Goal: Task Accomplishment & Management: Complete application form

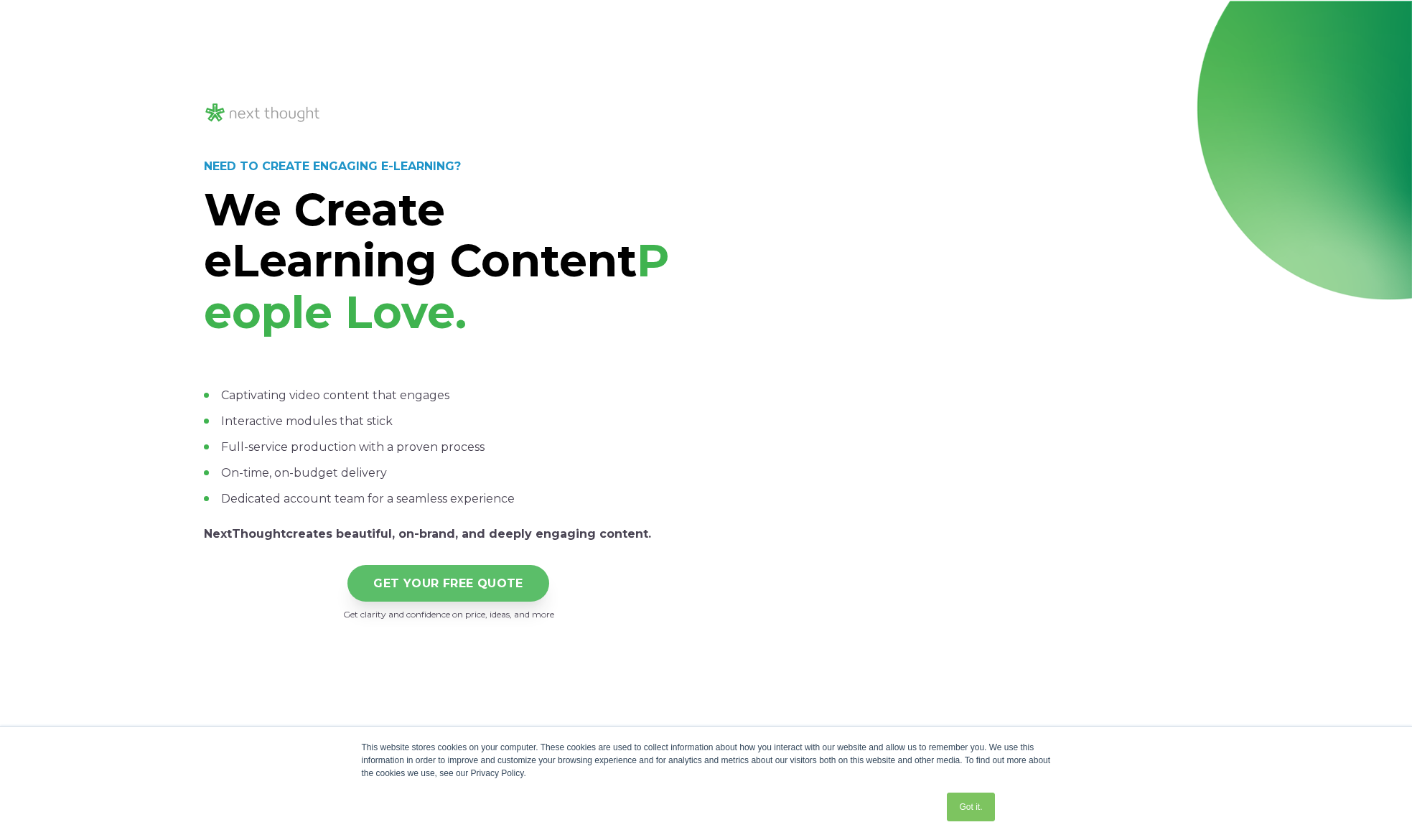
click at [482, 586] on link "GET YOUR FREE QUOTE" at bounding box center [449, 583] width 202 height 37
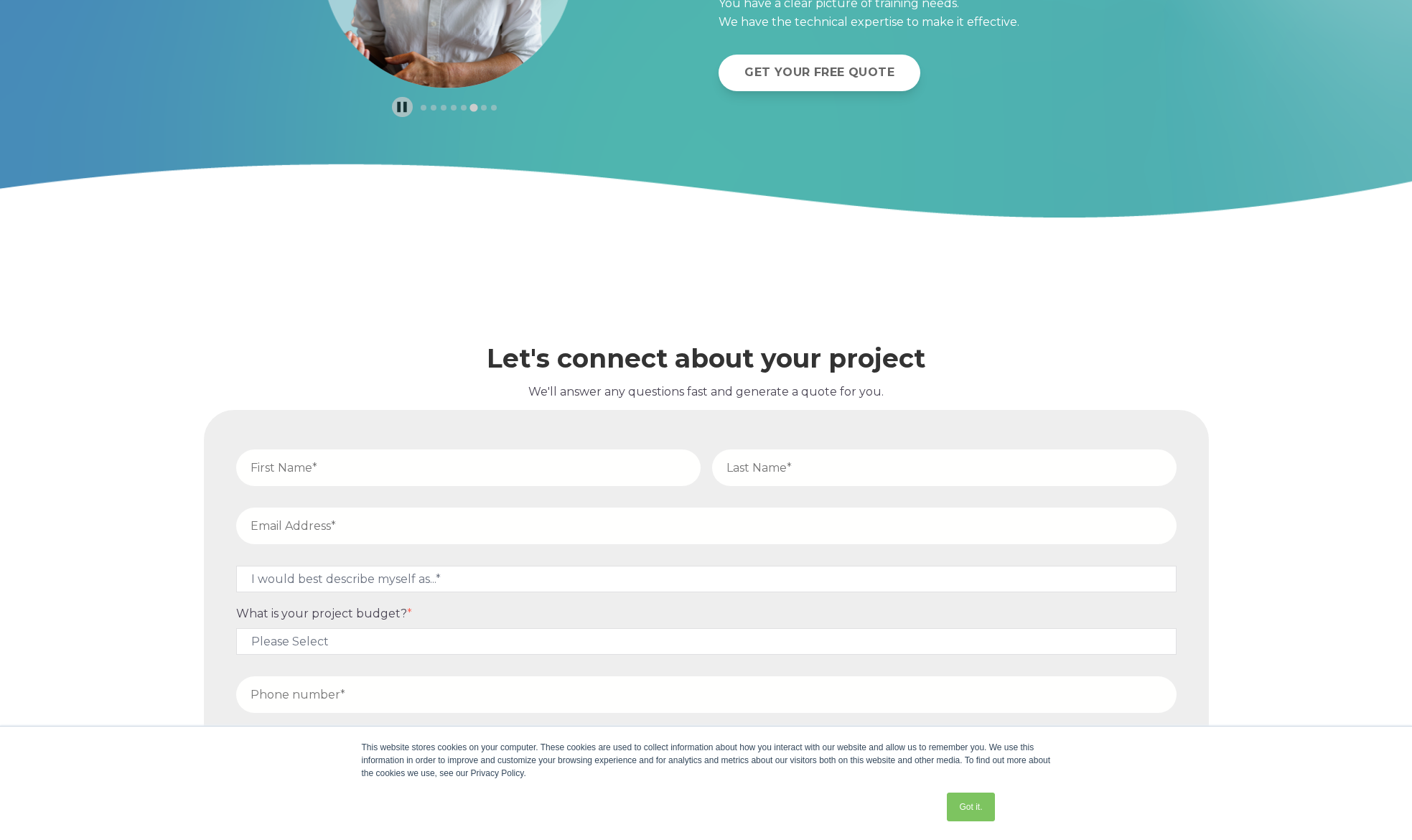
scroll to position [5556, 0]
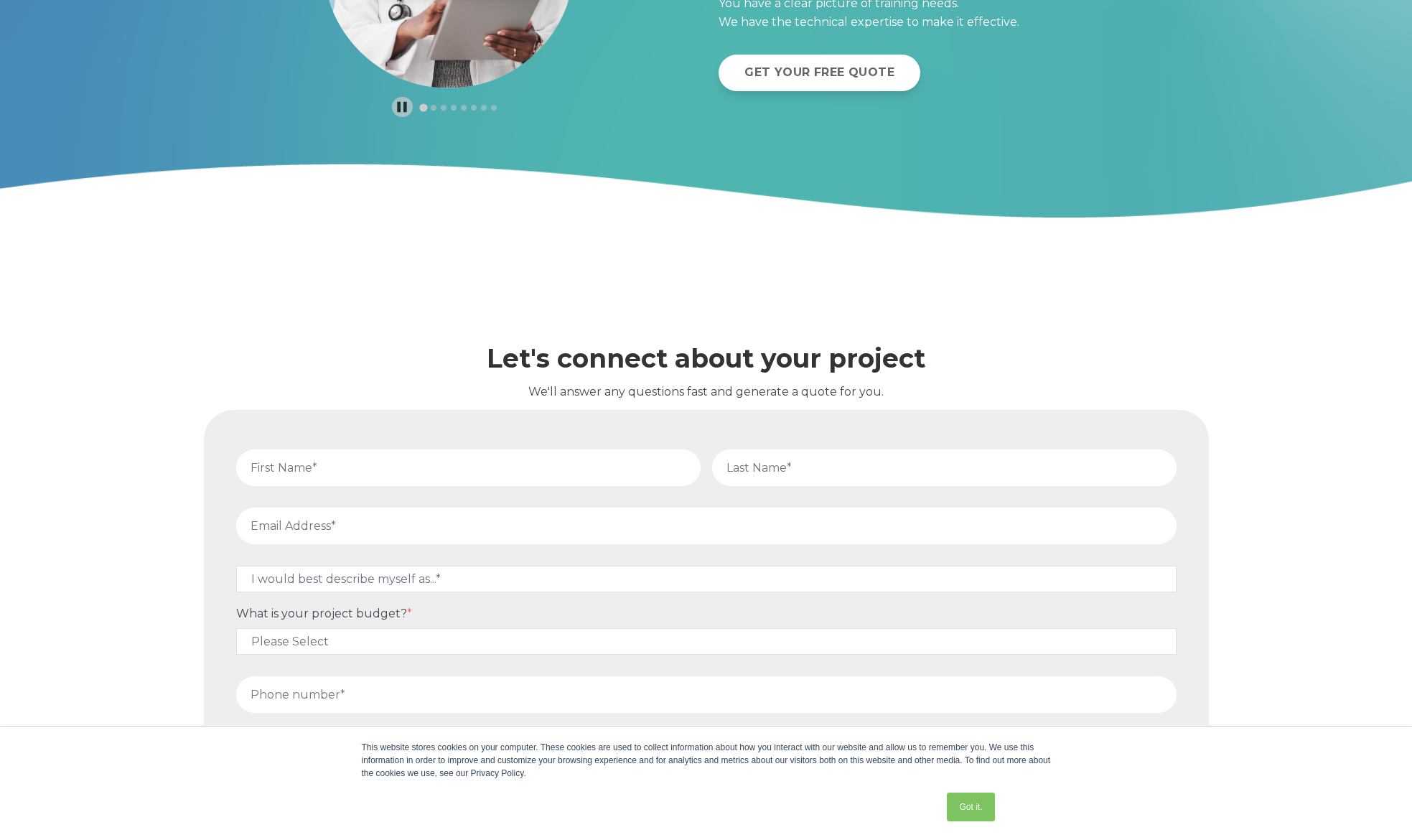
click at [332, 471] on input "text" at bounding box center [468, 467] width 464 height 37
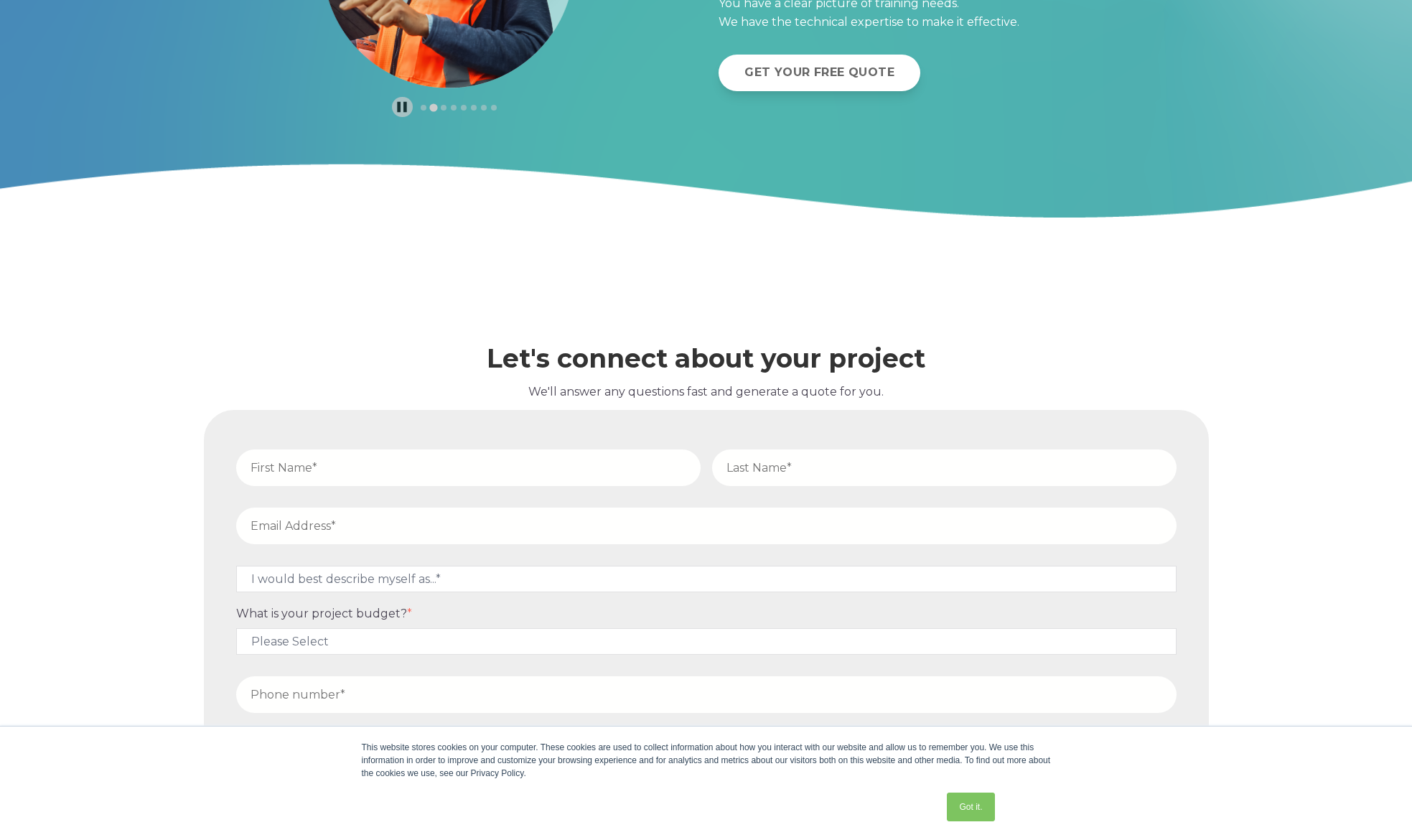
type input "James"
type input "Jones"
type input "16618786609"
click at [315, 537] on input "email" at bounding box center [706, 525] width 940 height 37
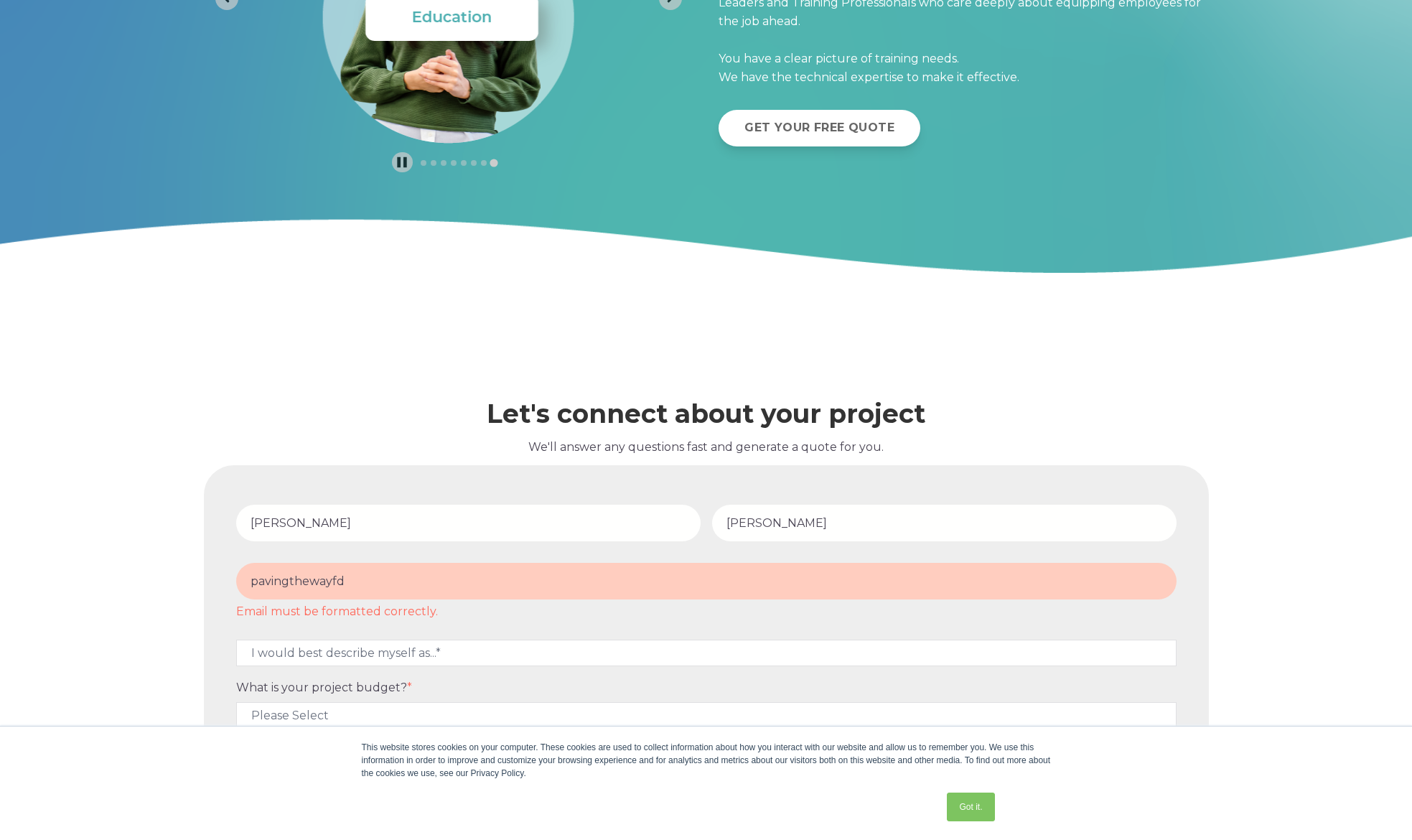
scroll to position [5535, 0]
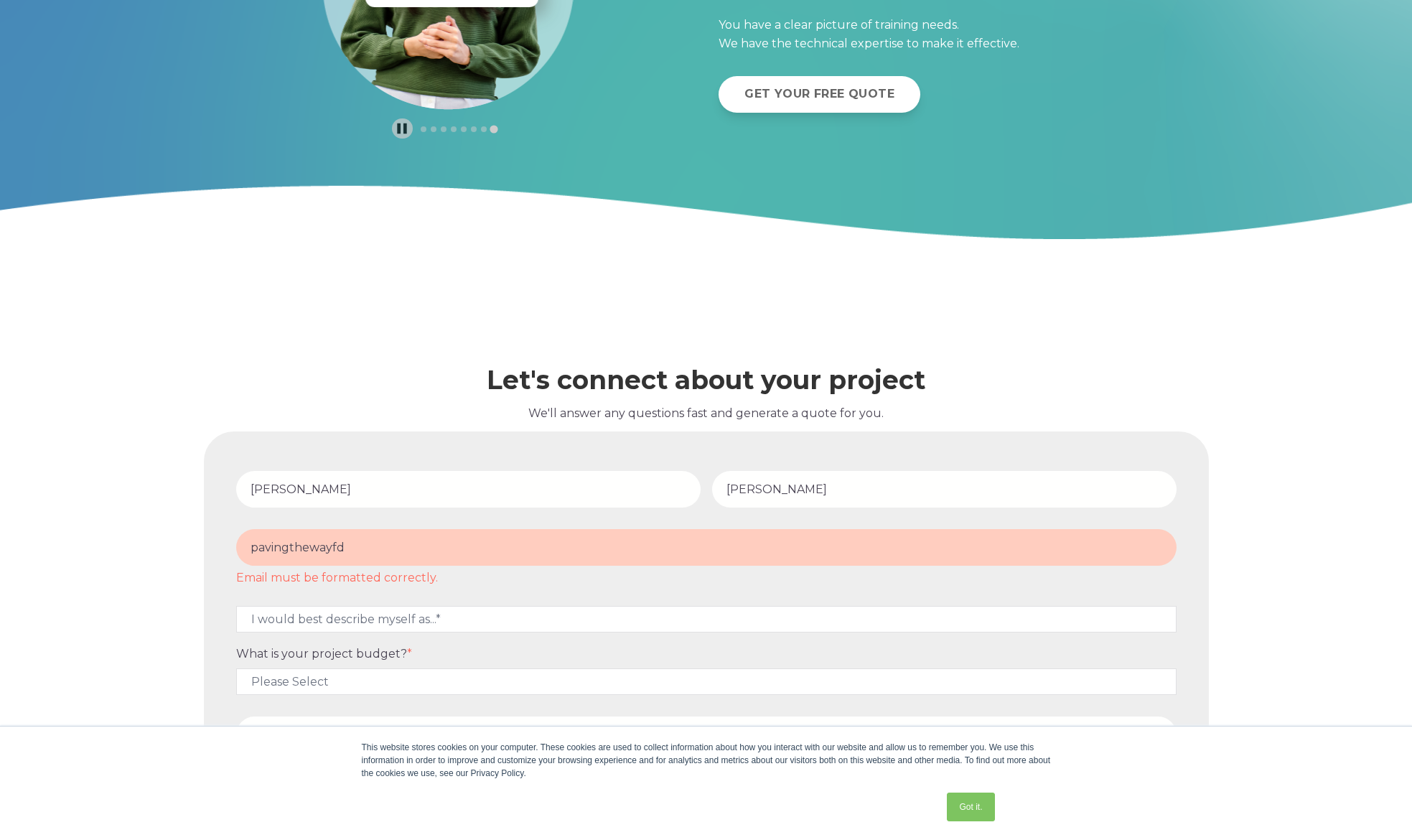
click at [248, 548] on input "pavingthewayfd" at bounding box center [706, 547] width 940 height 37
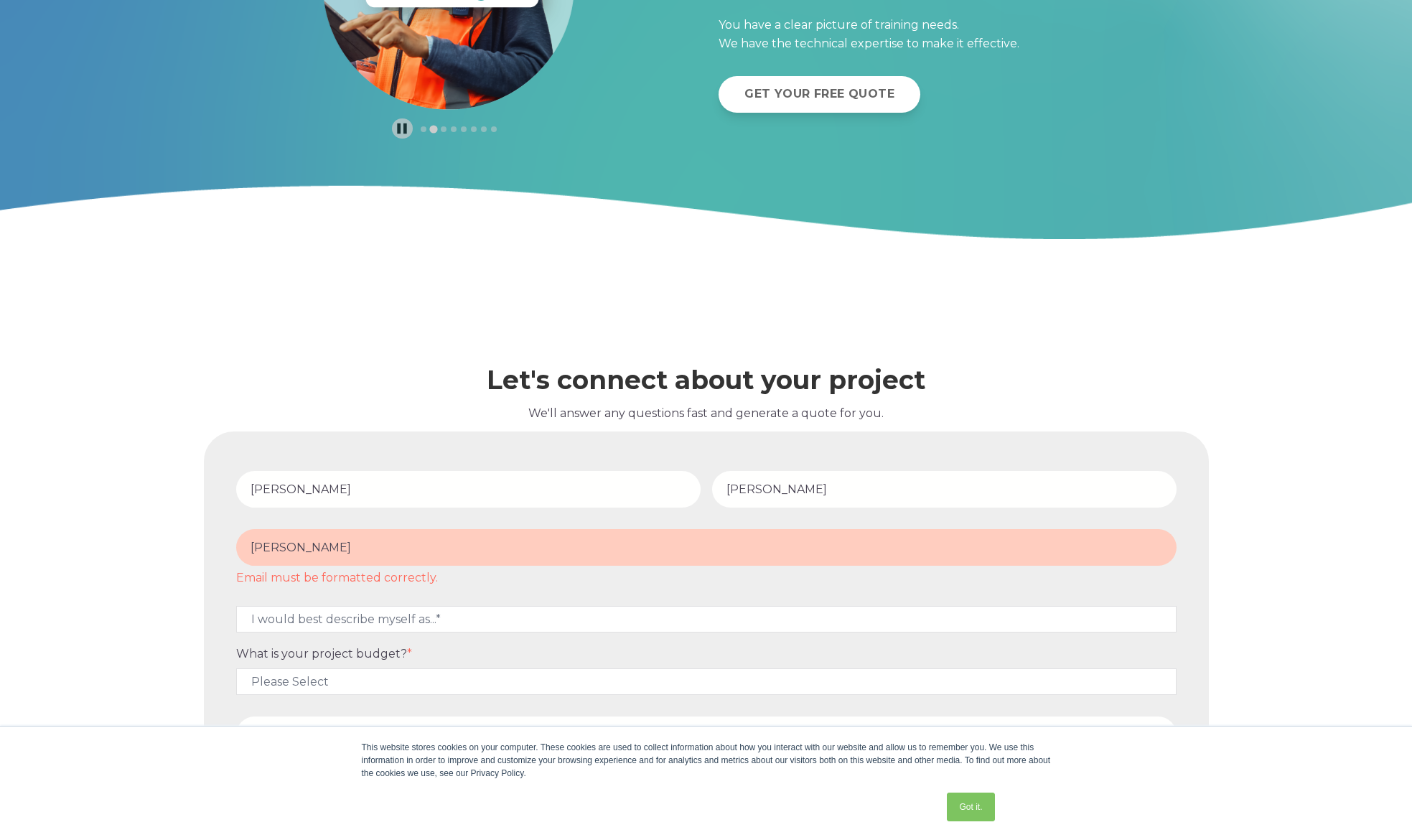
click at [394, 551] on input "james@pavingthewayfd" at bounding box center [706, 547] width 940 height 37
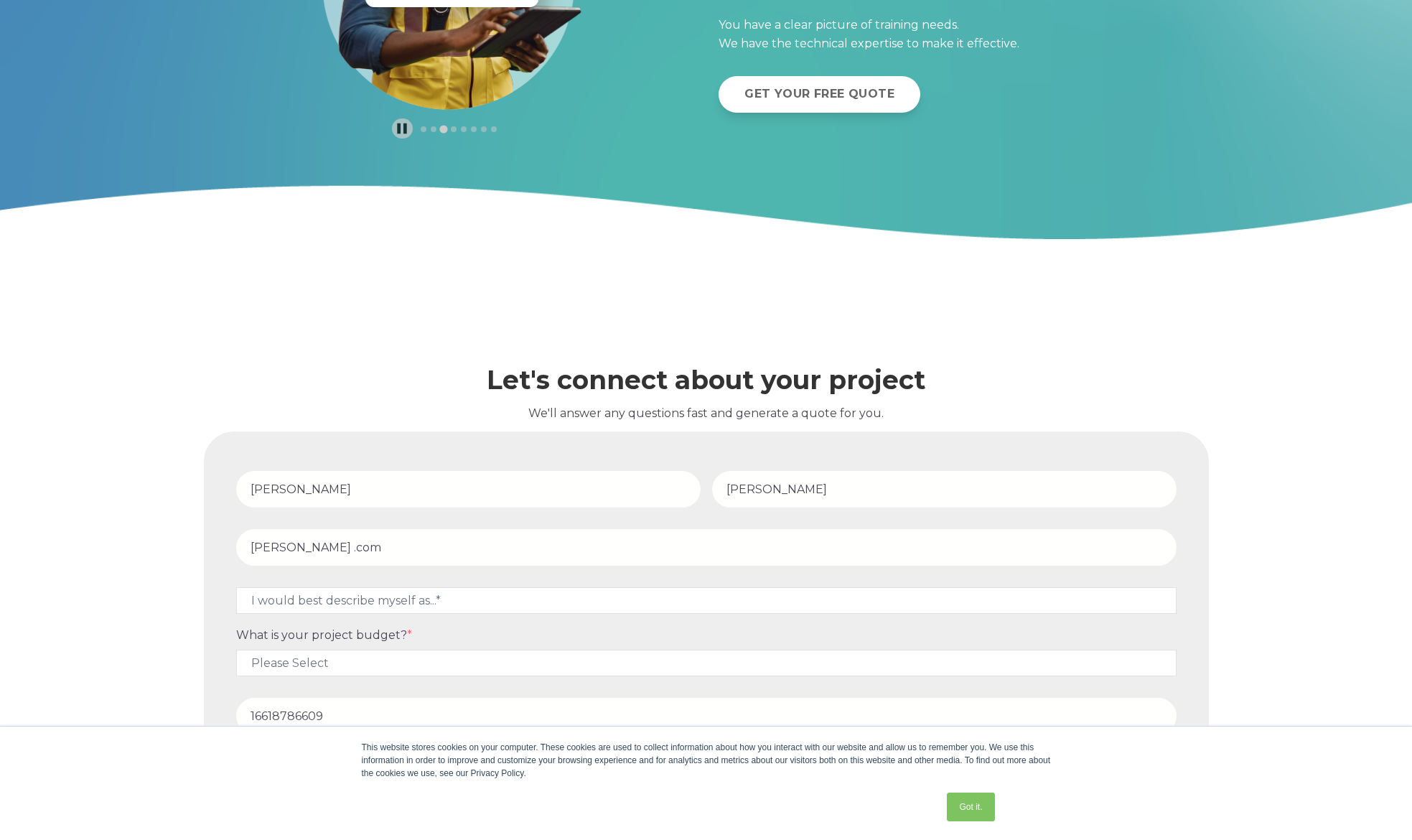
type input "james@pavingthewayfd .com"
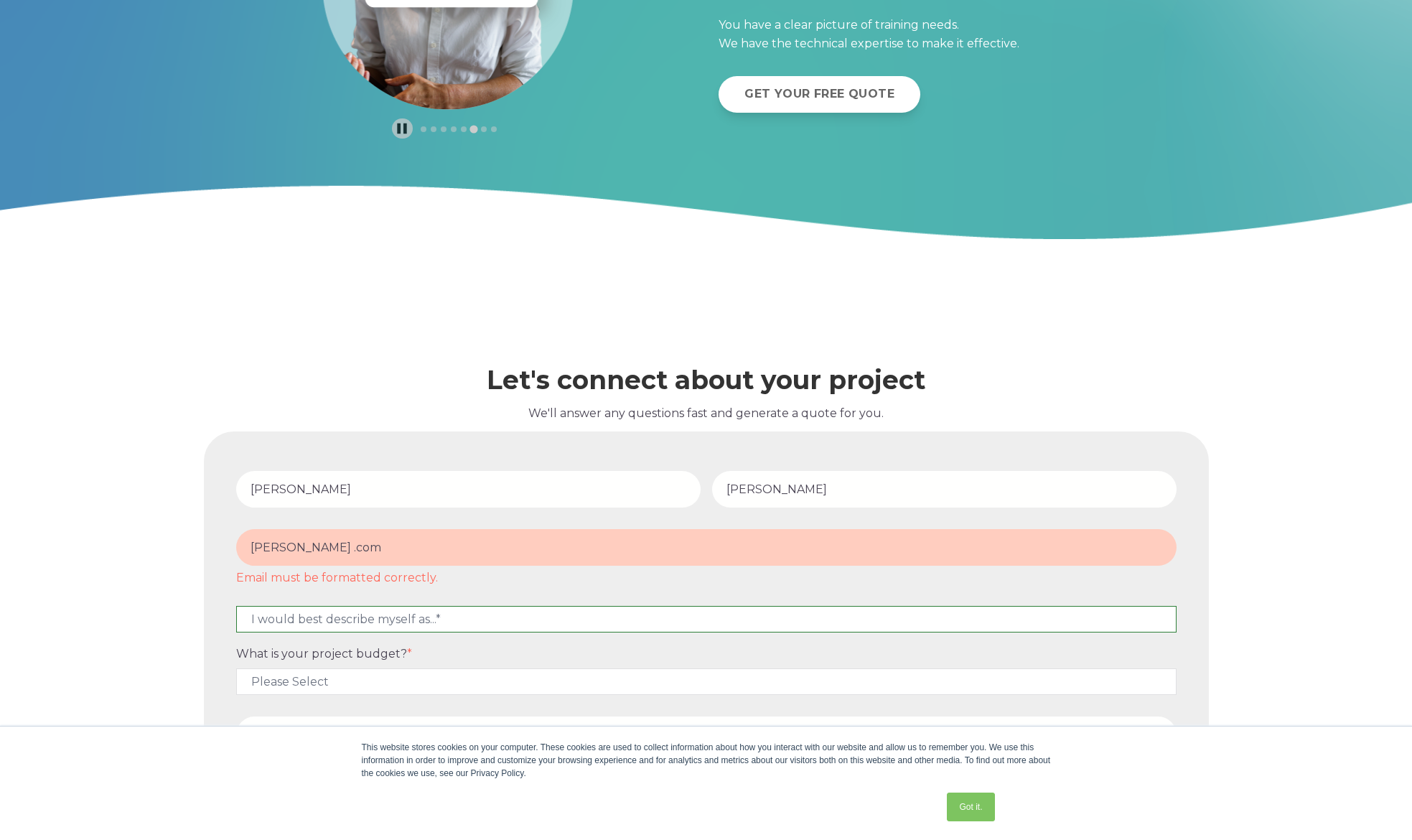
click at [310, 623] on select "I would best describe myself as...* Other I am an executive or owner of a compa…" at bounding box center [706, 619] width 940 height 26
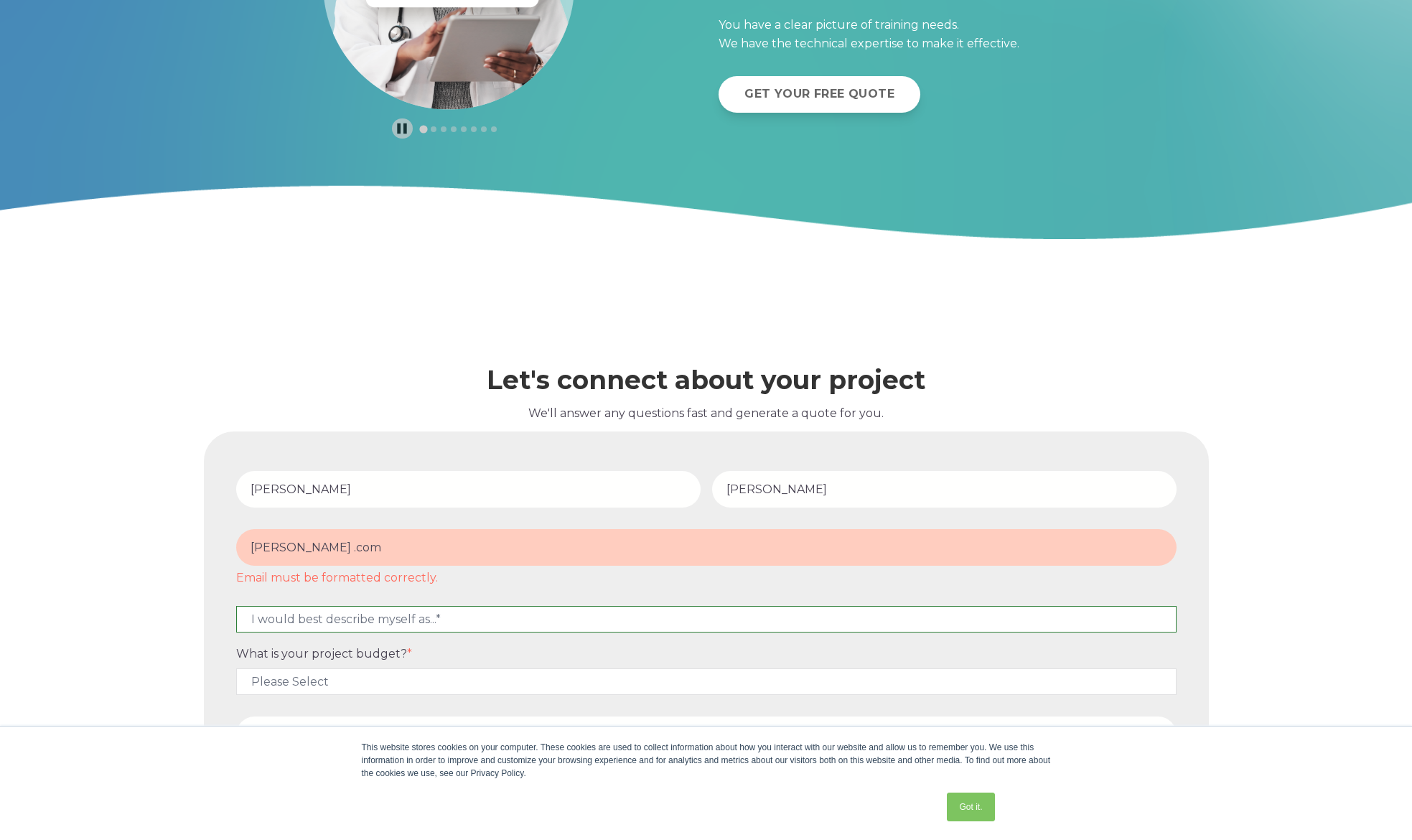
select select "persona_5"
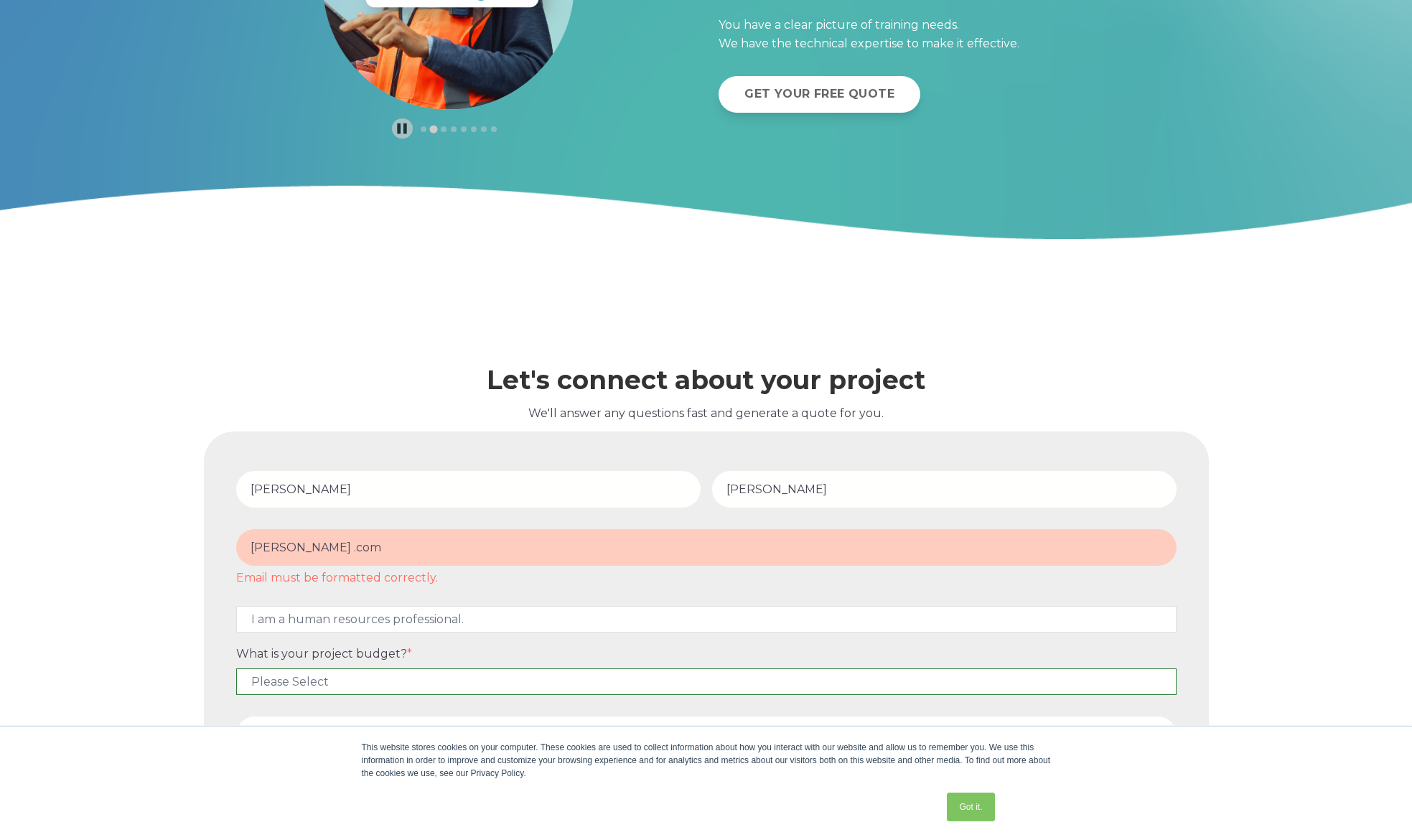
click at [334, 683] on select "Please Select $5,000 - $15,000 $15,000 - $25,000 $25,000 - $50,000 $50,000+" at bounding box center [706, 681] width 940 height 26
select select "$5,000 - $15,000"
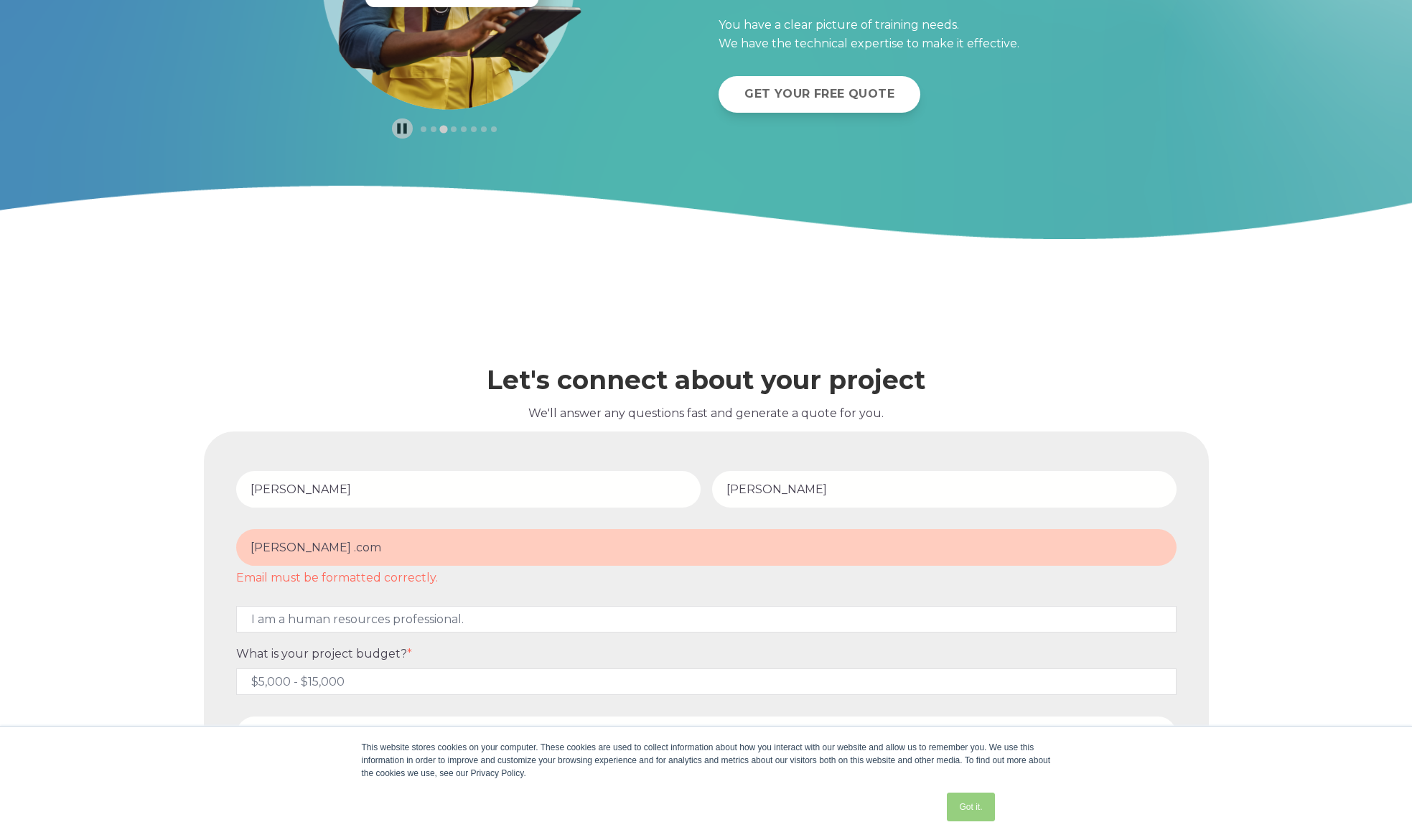
click at [980, 812] on link "Got it." at bounding box center [970, 807] width 47 height 29
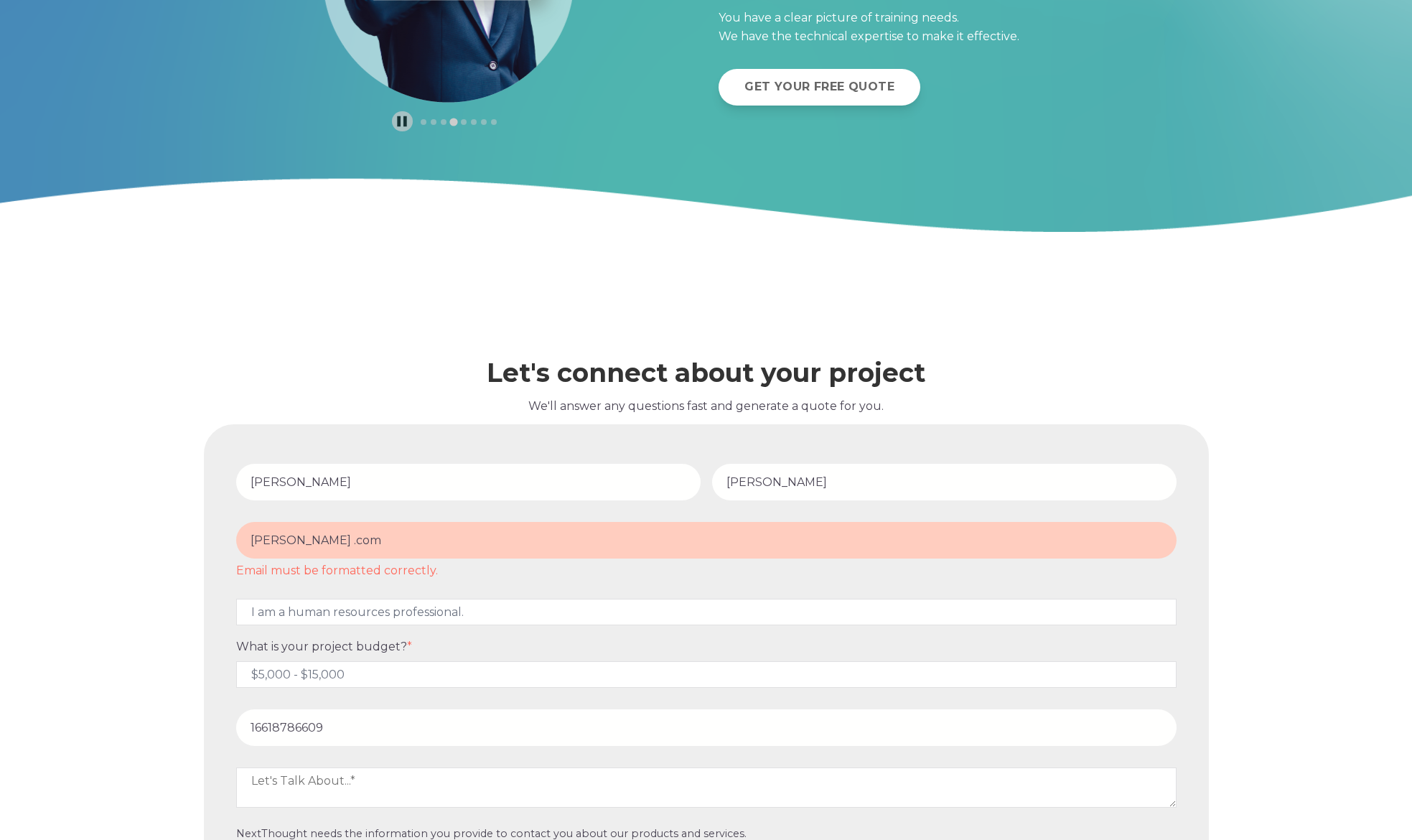
scroll to position [5721, 0]
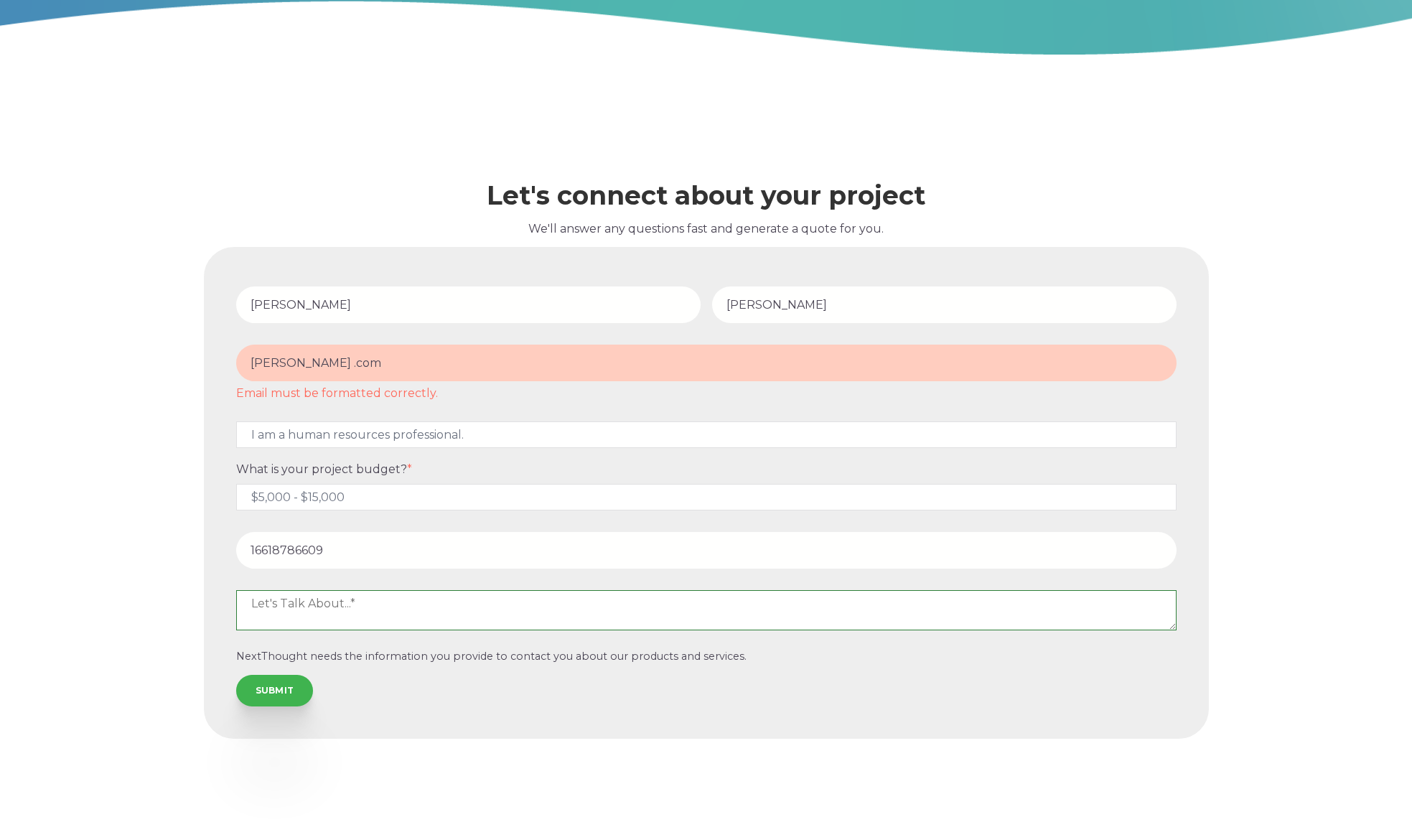
click at [296, 610] on textarea at bounding box center [706, 610] width 940 height 40
type textarea "easy more proficient way to onboard and complete trainings for staff"
click at [265, 686] on input "SUBMIT" at bounding box center [275, 689] width 78 height 32
drag, startPoint x: 447, startPoint y: 357, endPoint x: 215, endPoint y: 366, distance: 232.2
click at [215, 366] on form "James Jones james@pavingthewayfd .com Email must be formatted correctly. I woul…" at bounding box center [706, 492] width 987 height 474
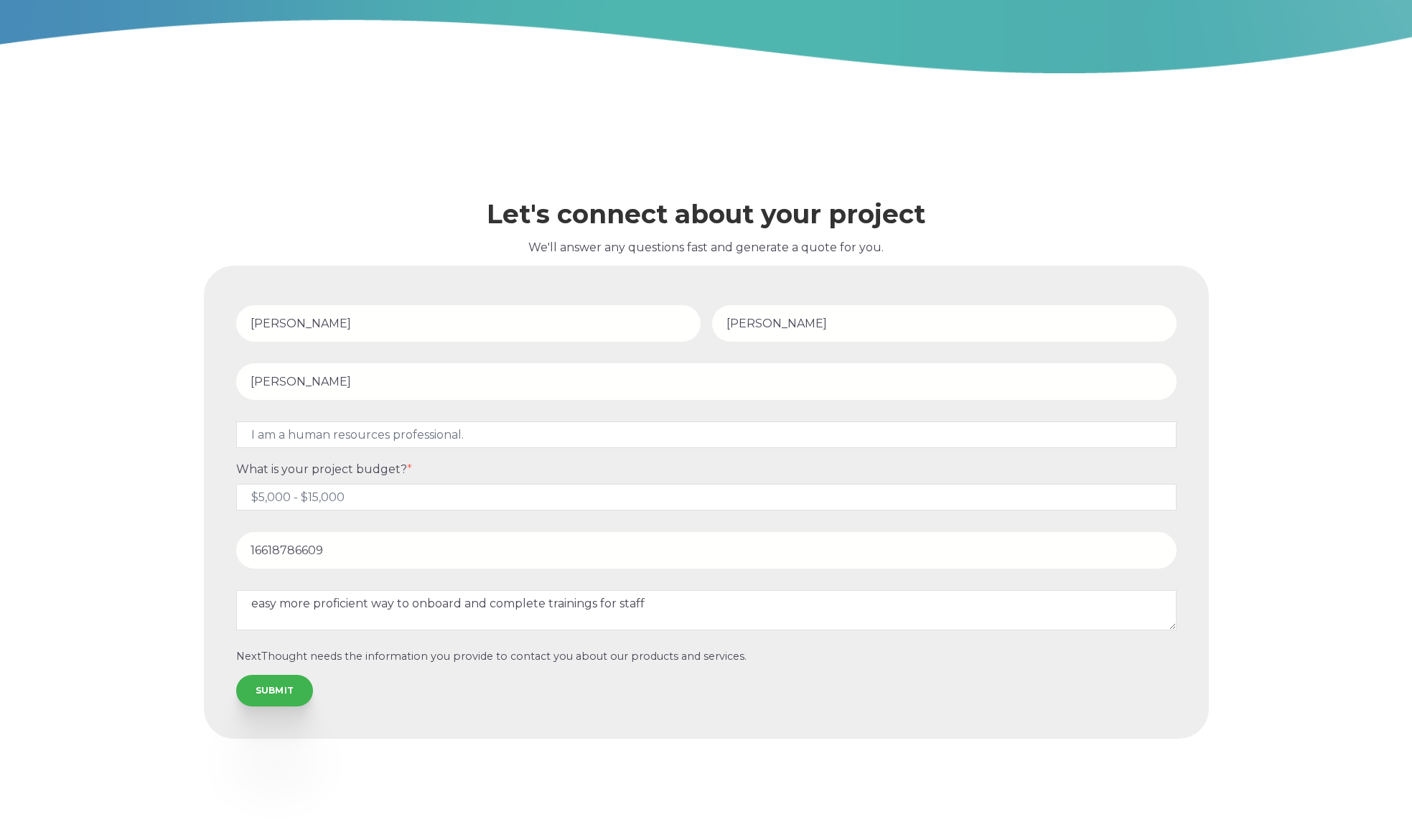
scroll to position [5702, 0]
type input "james@pavingthewayfd.com"
click at [269, 686] on input "SUBMIT" at bounding box center [275, 689] width 78 height 32
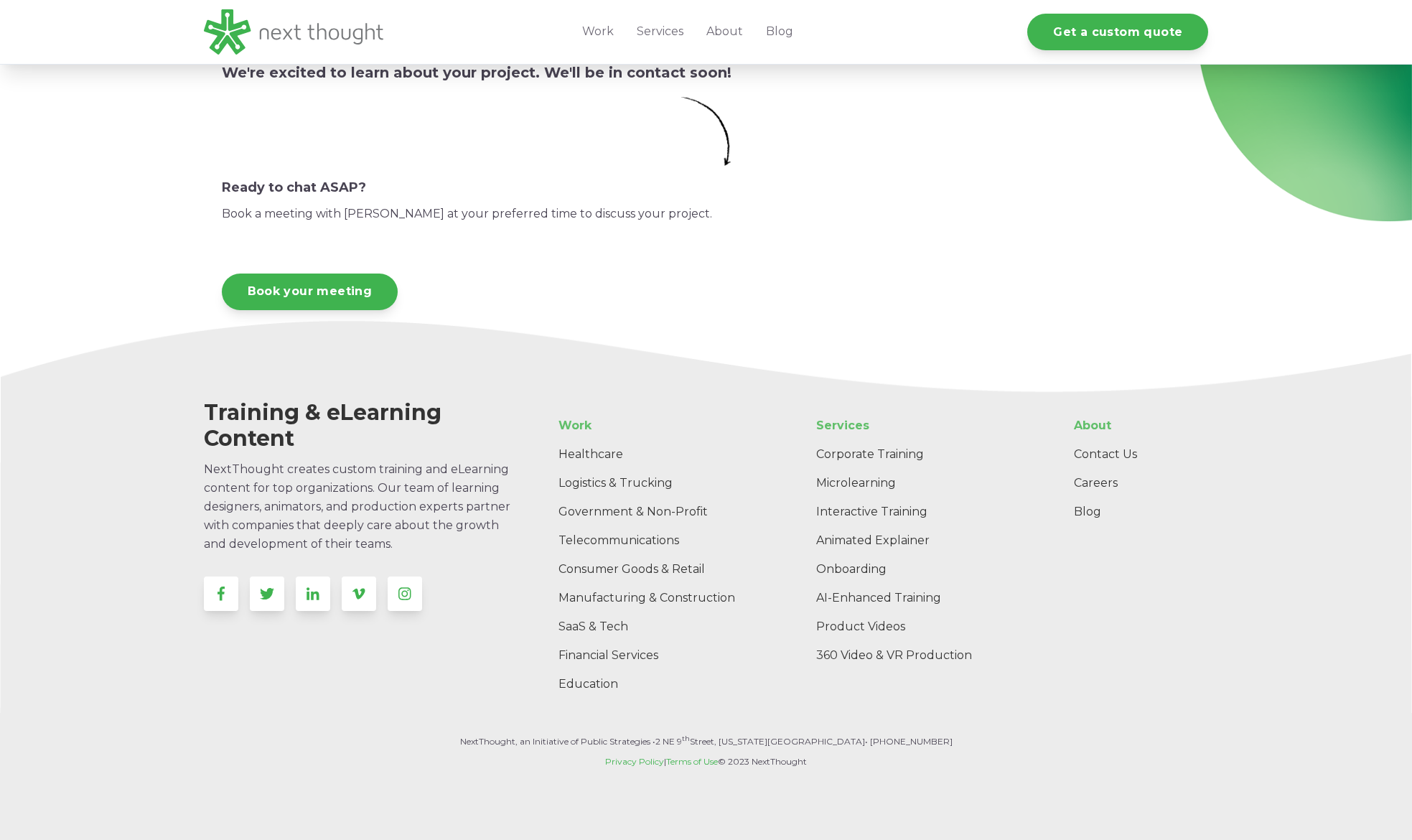
scroll to position [161, 0]
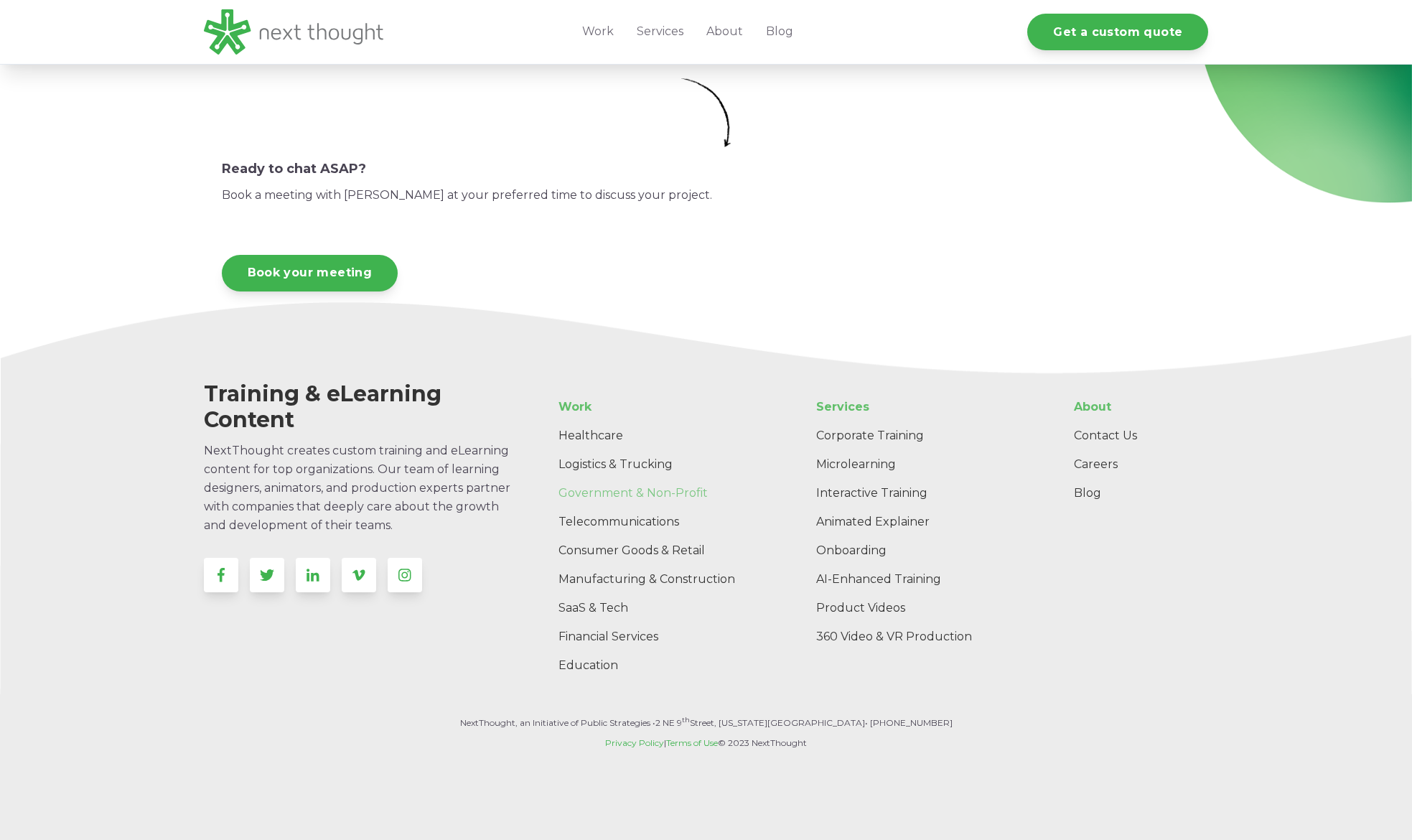
click at [607, 495] on link "Government & Non-Profit" at bounding box center [655, 493] width 215 height 29
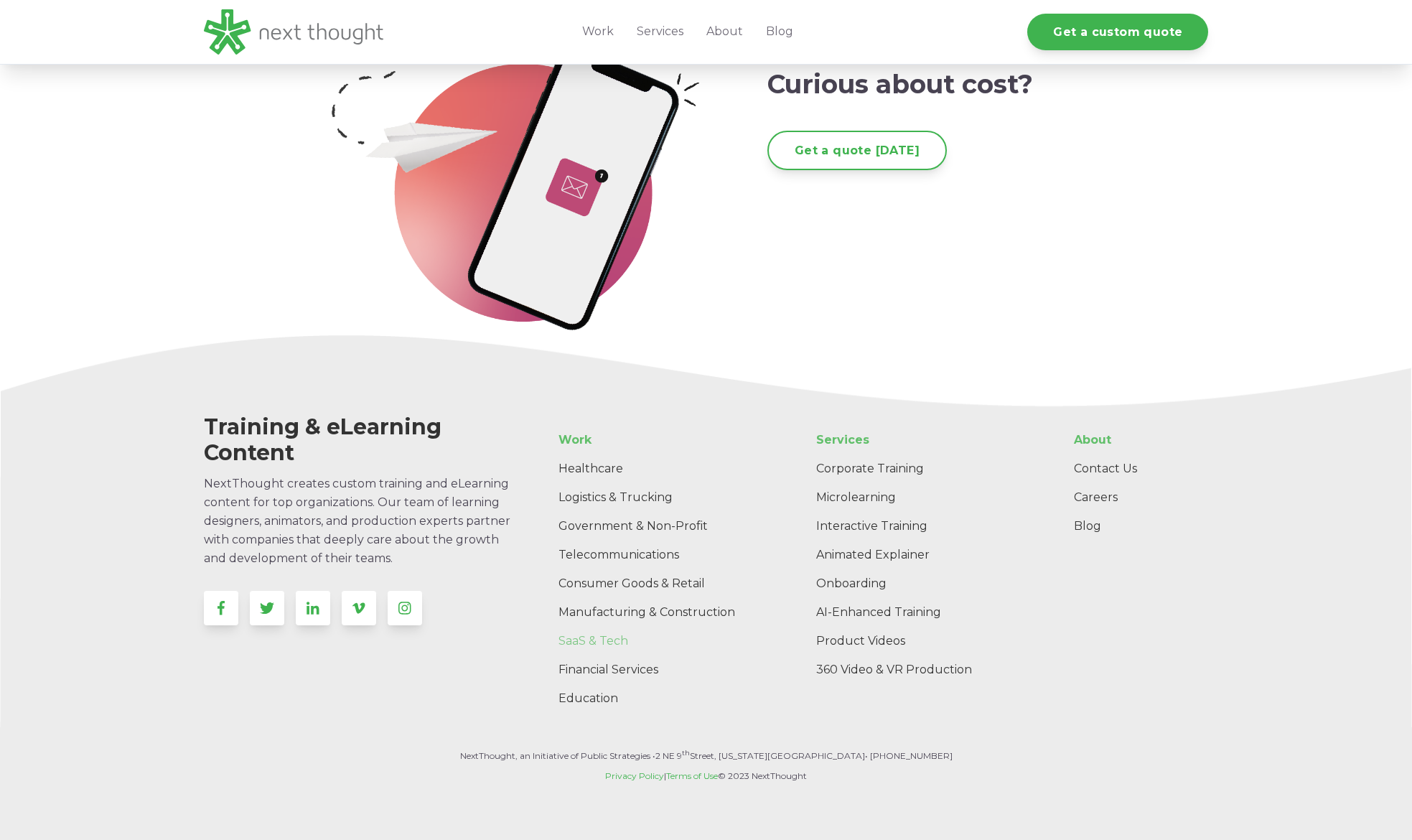
scroll to position [4043, 0]
click at [848, 571] on link "Onboarding" at bounding box center [921, 583] width 232 height 29
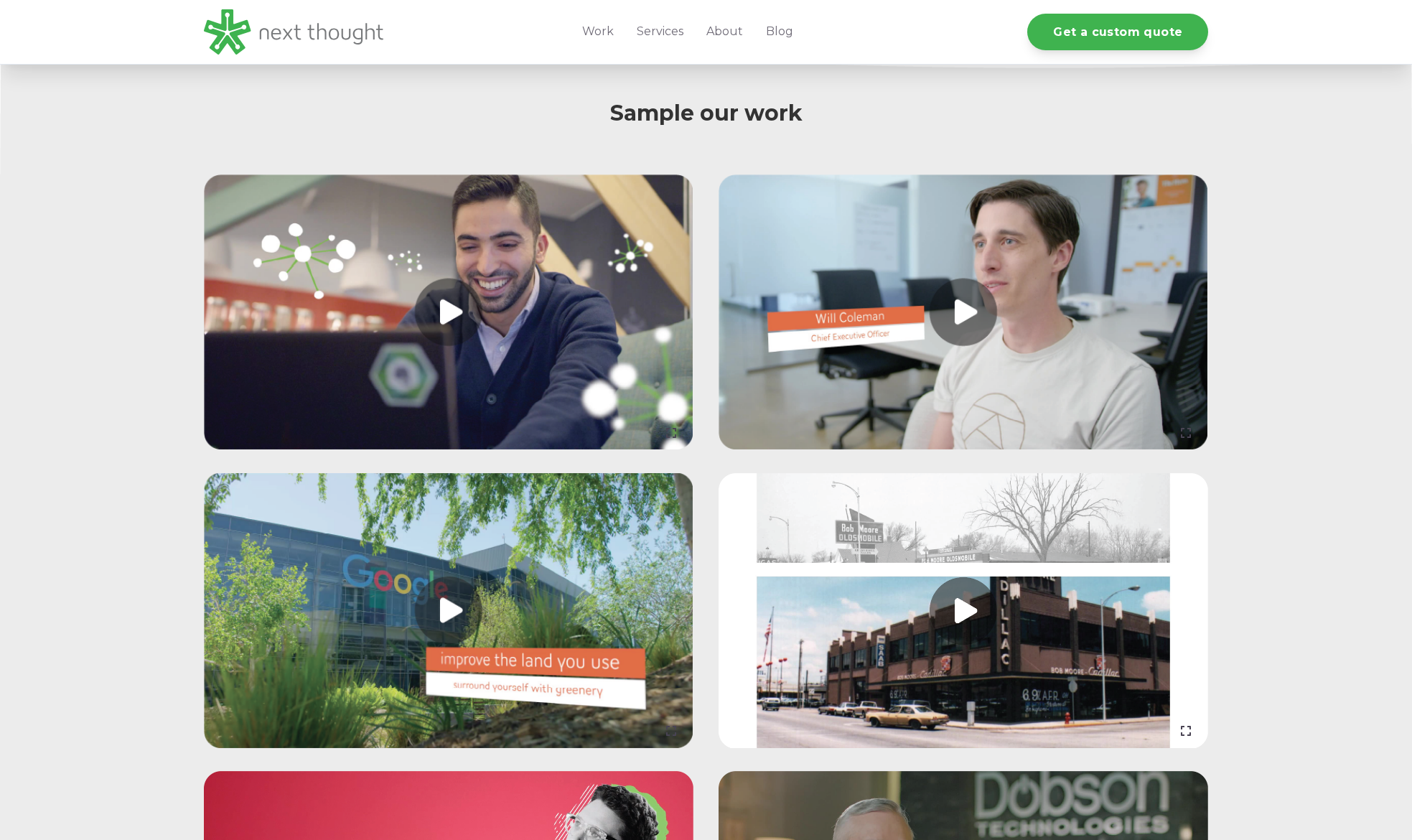
scroll to position [1346, 0]
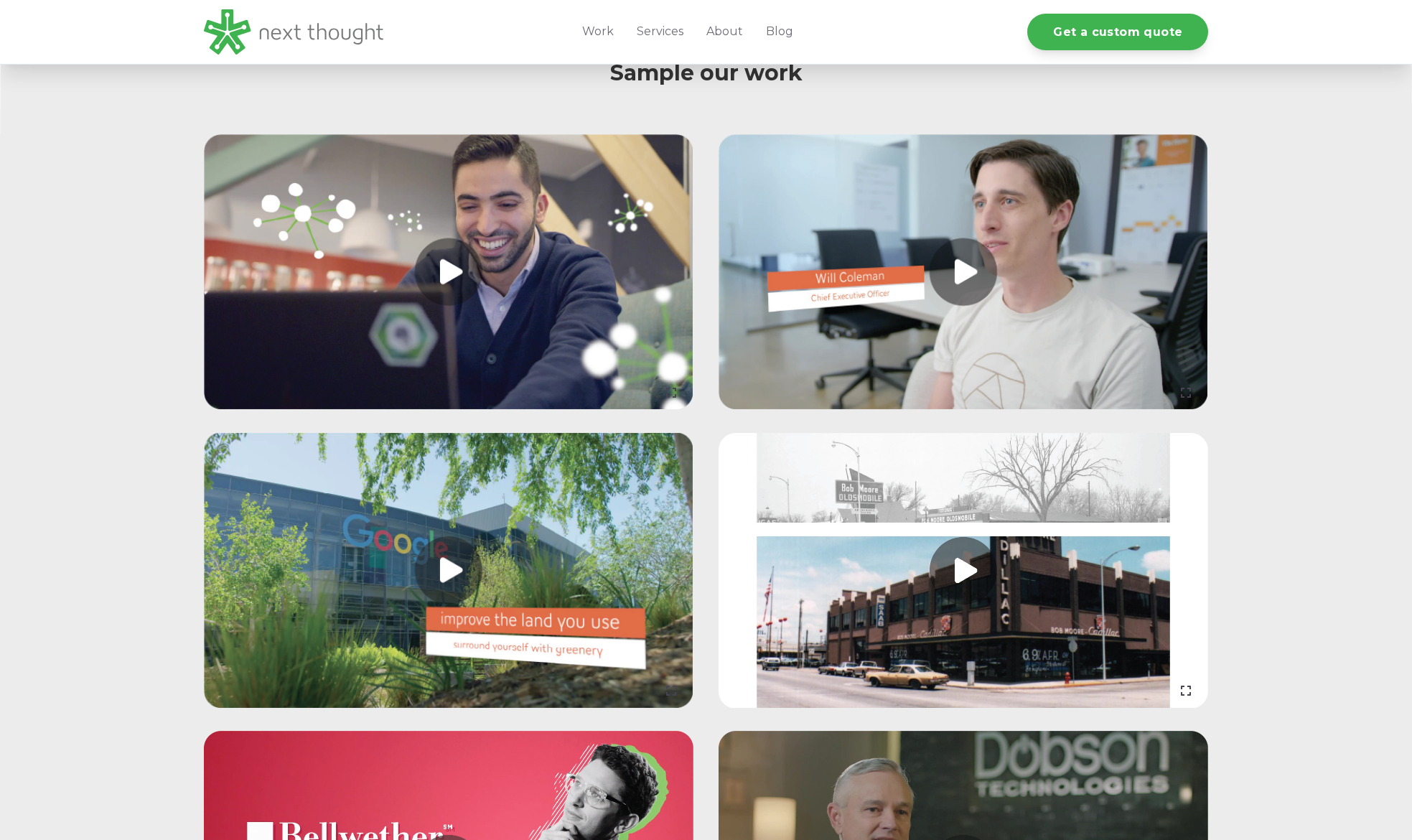
click at [445, 291] on link at bounding box center [449, 272] width 489 height 275
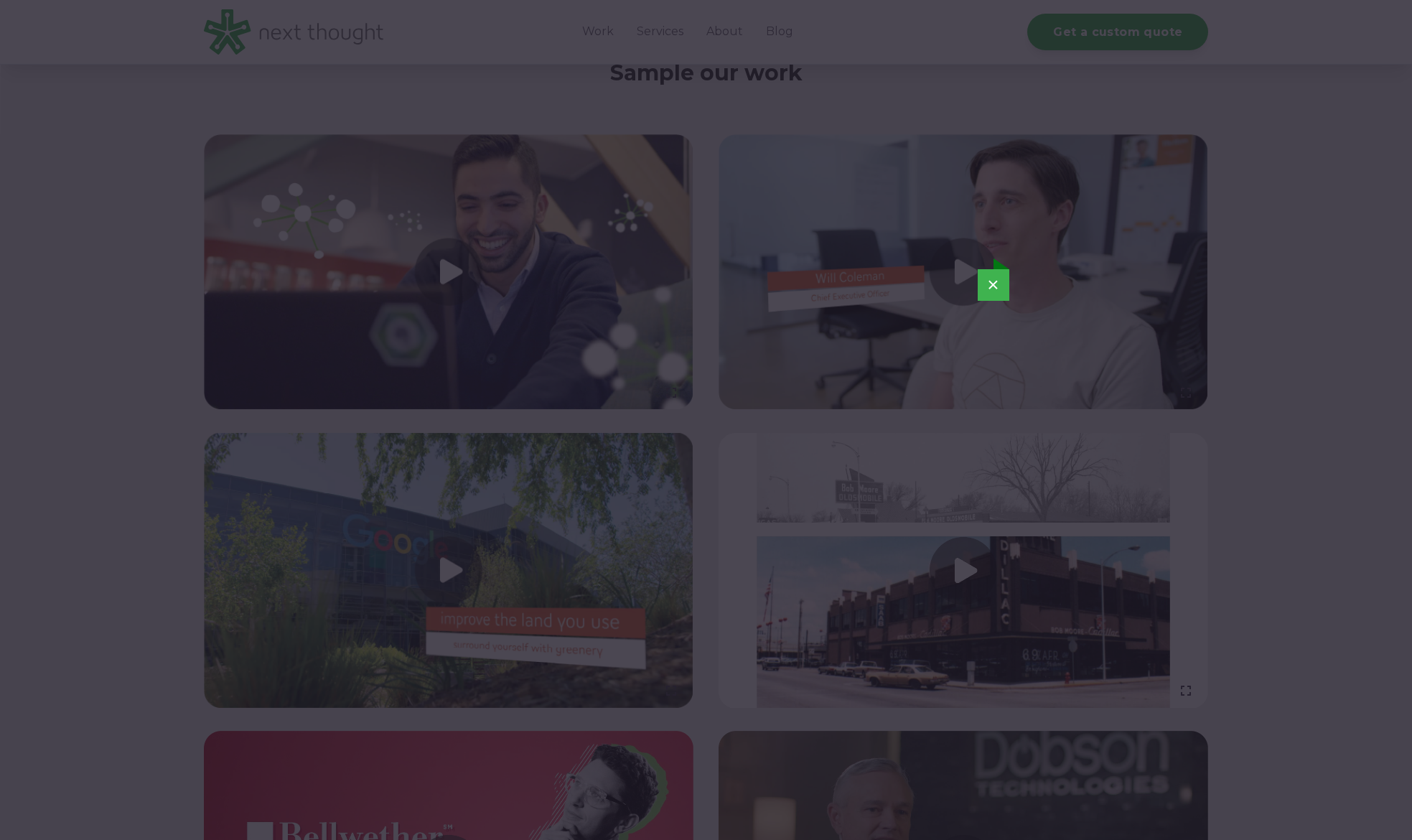
click at [993, 278] on button "×" at bounding box center [994, 285] width 32 height 32
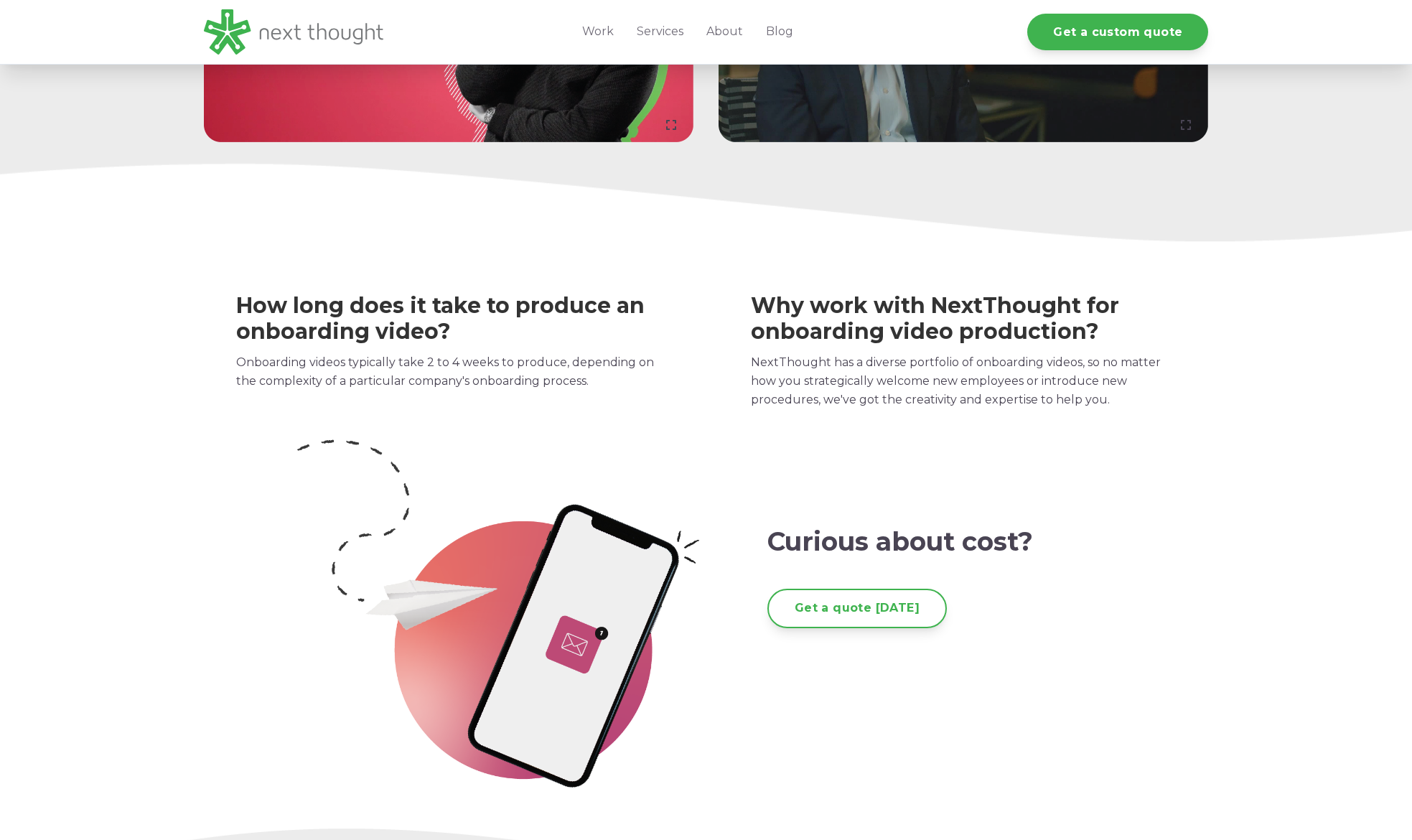
scroll to position [2225, 0]
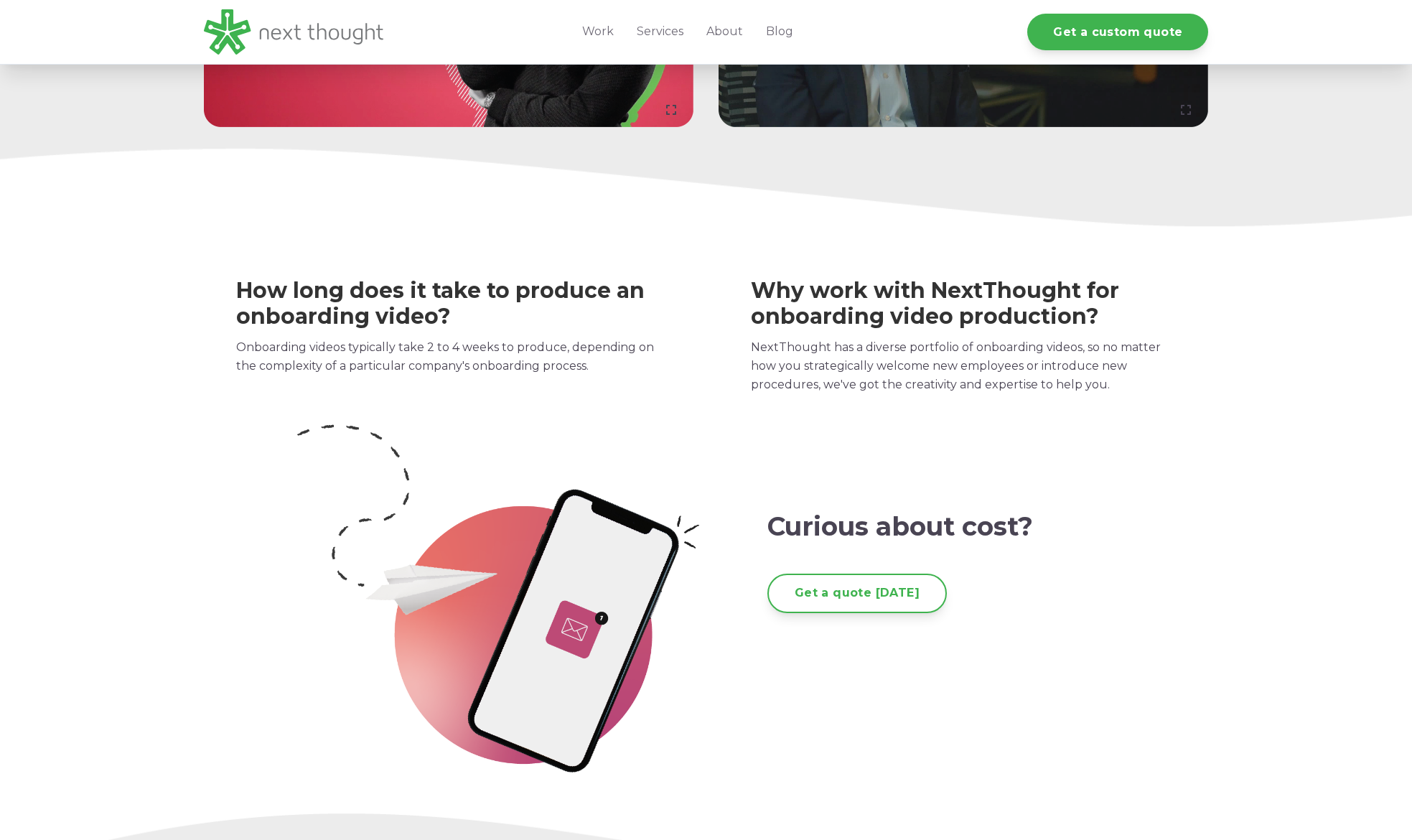
click at [601, 582] on img at bounding box center [500, 597] width 420 height 361
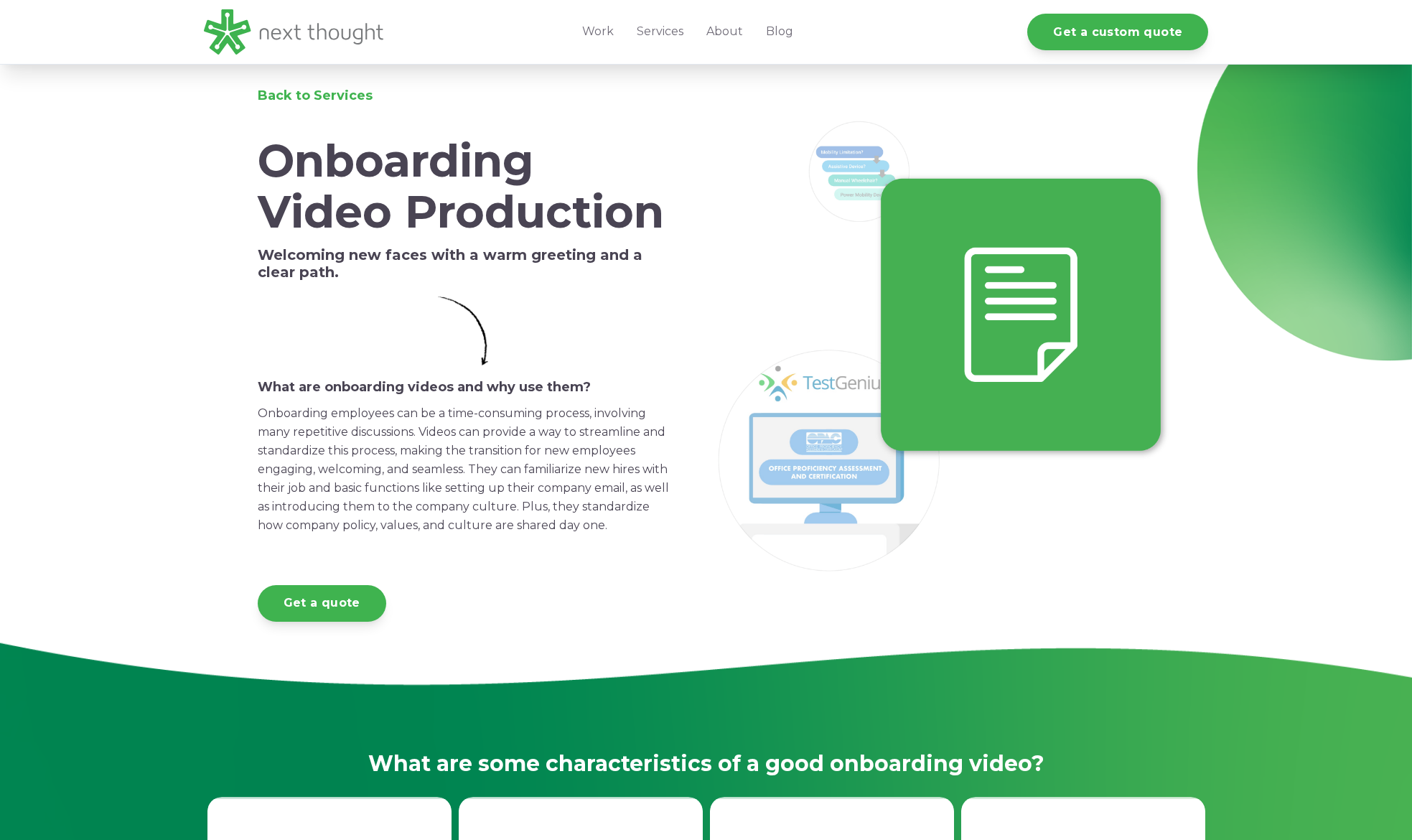
scroll to position [0, 0]
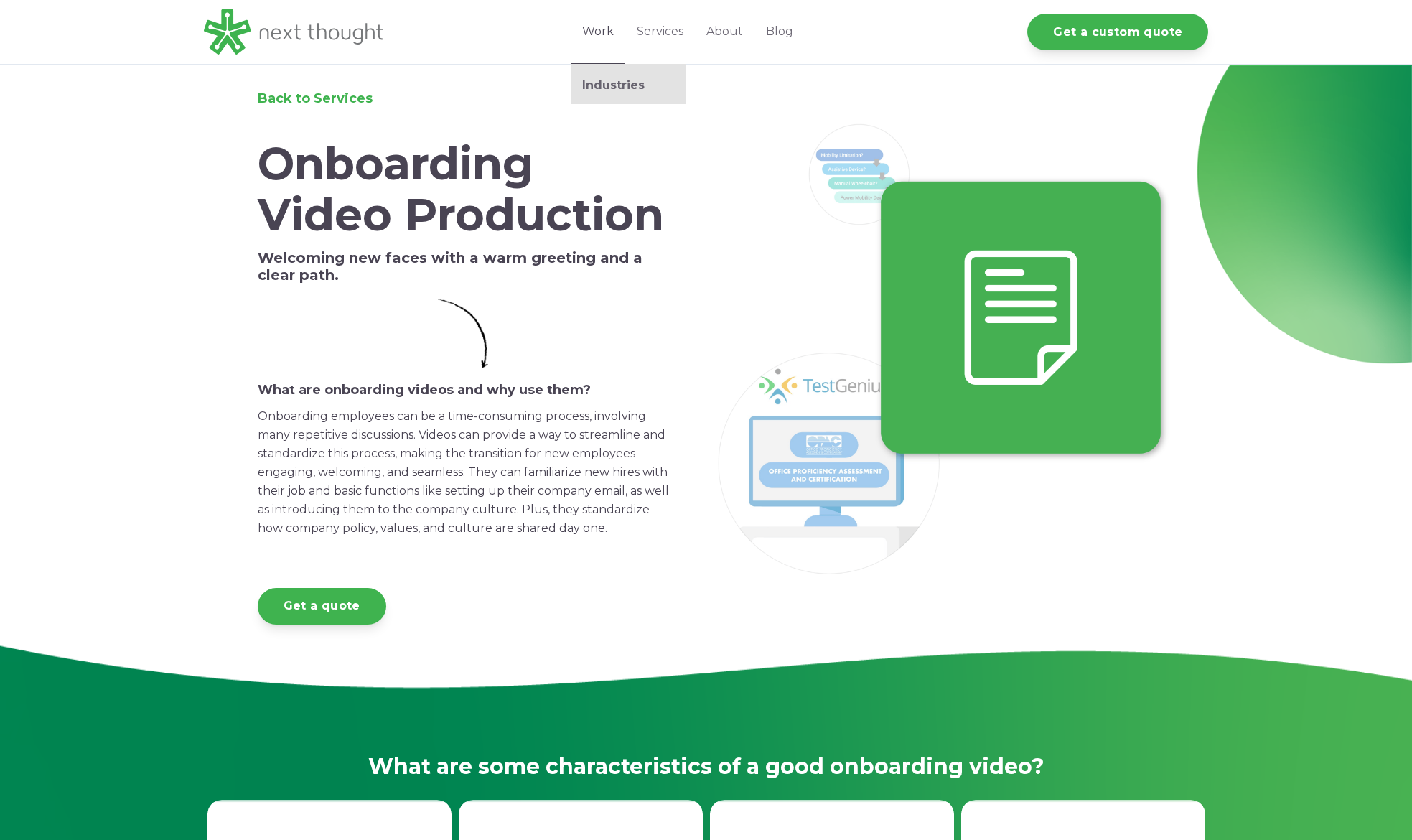
click at [593, 43] on link "Work" at bounding box center [598, 32] width 54 height 64
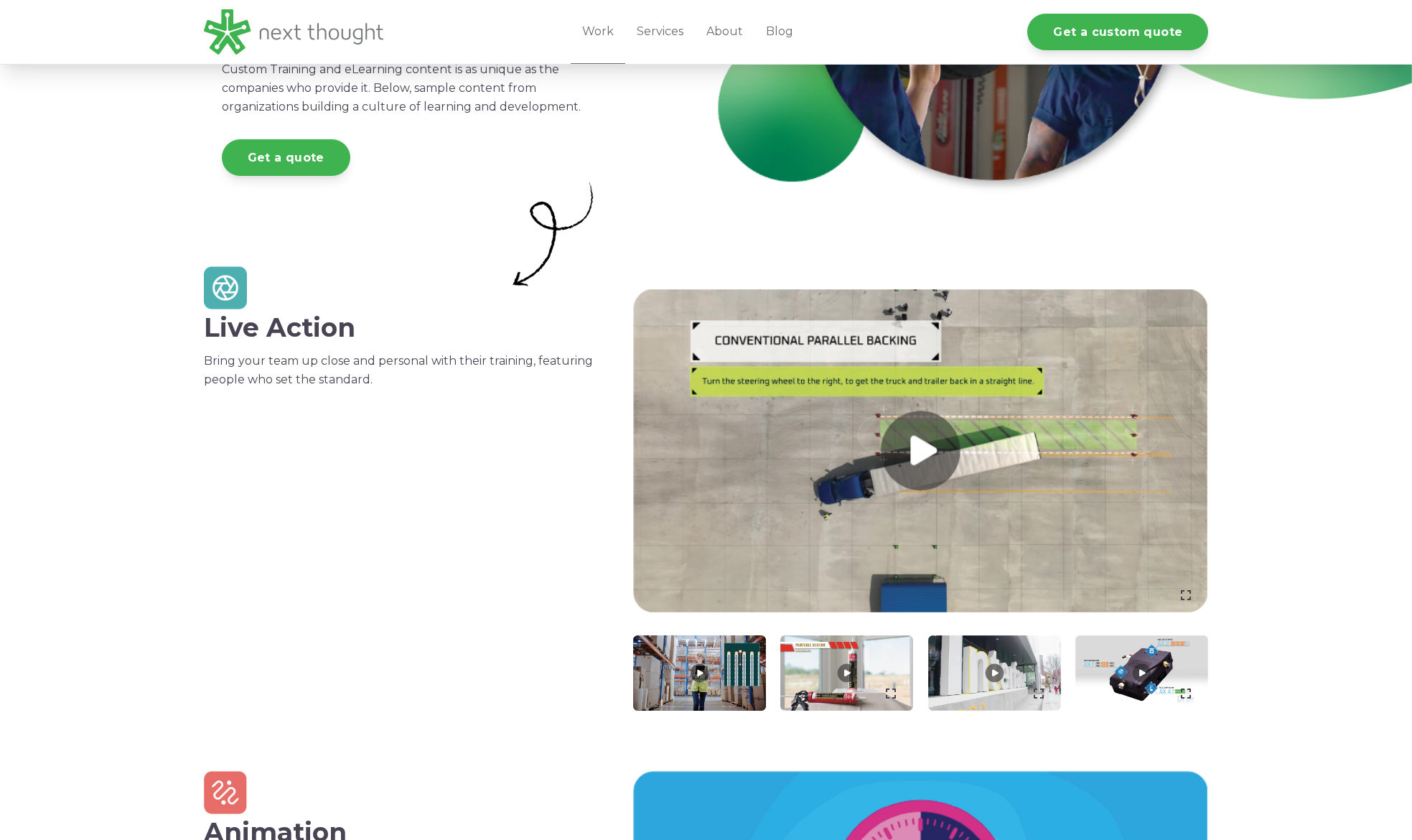
scroll to position [385, 0]
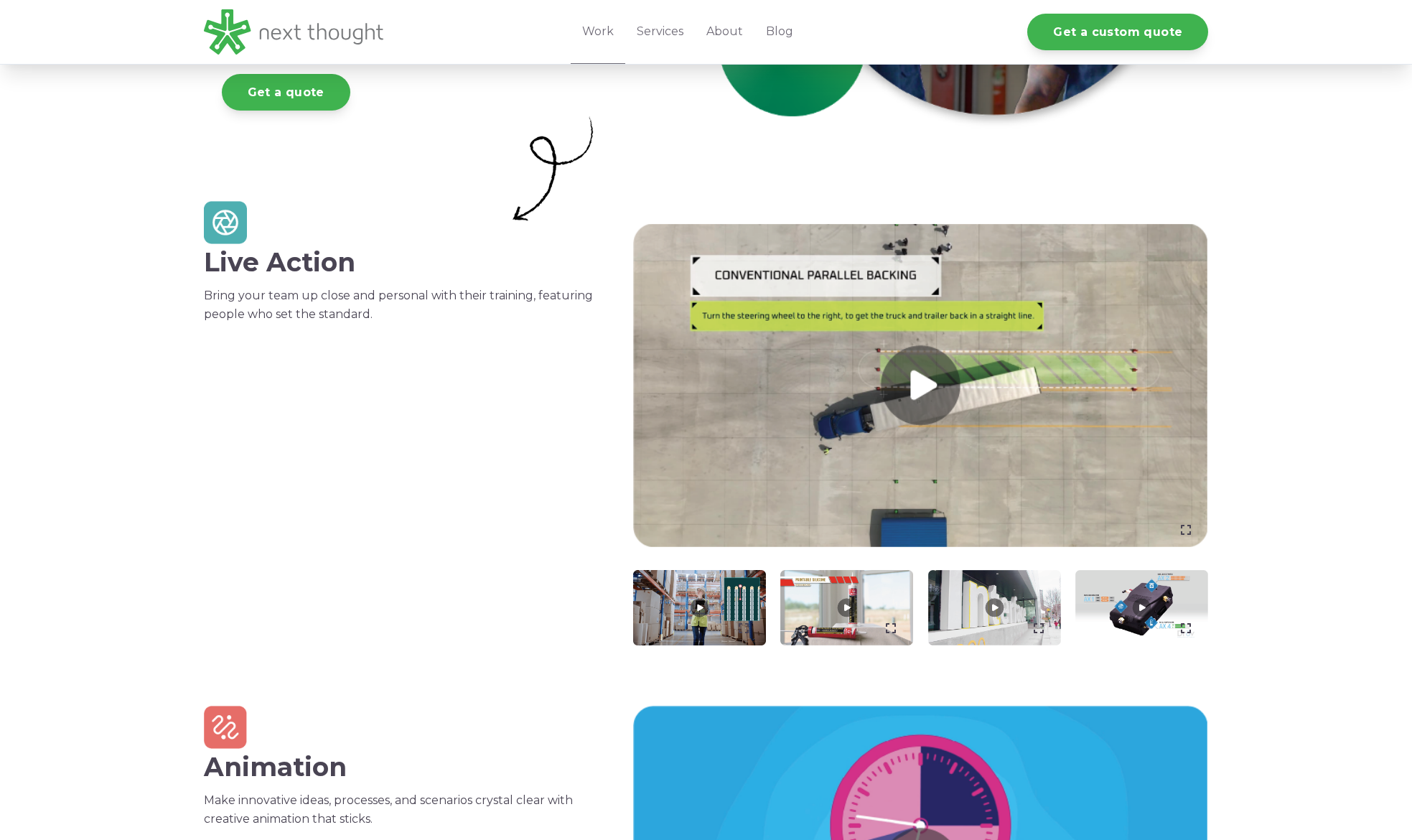
click at [928, 389] on link at bounding box center [921, 386] width 576 height 324
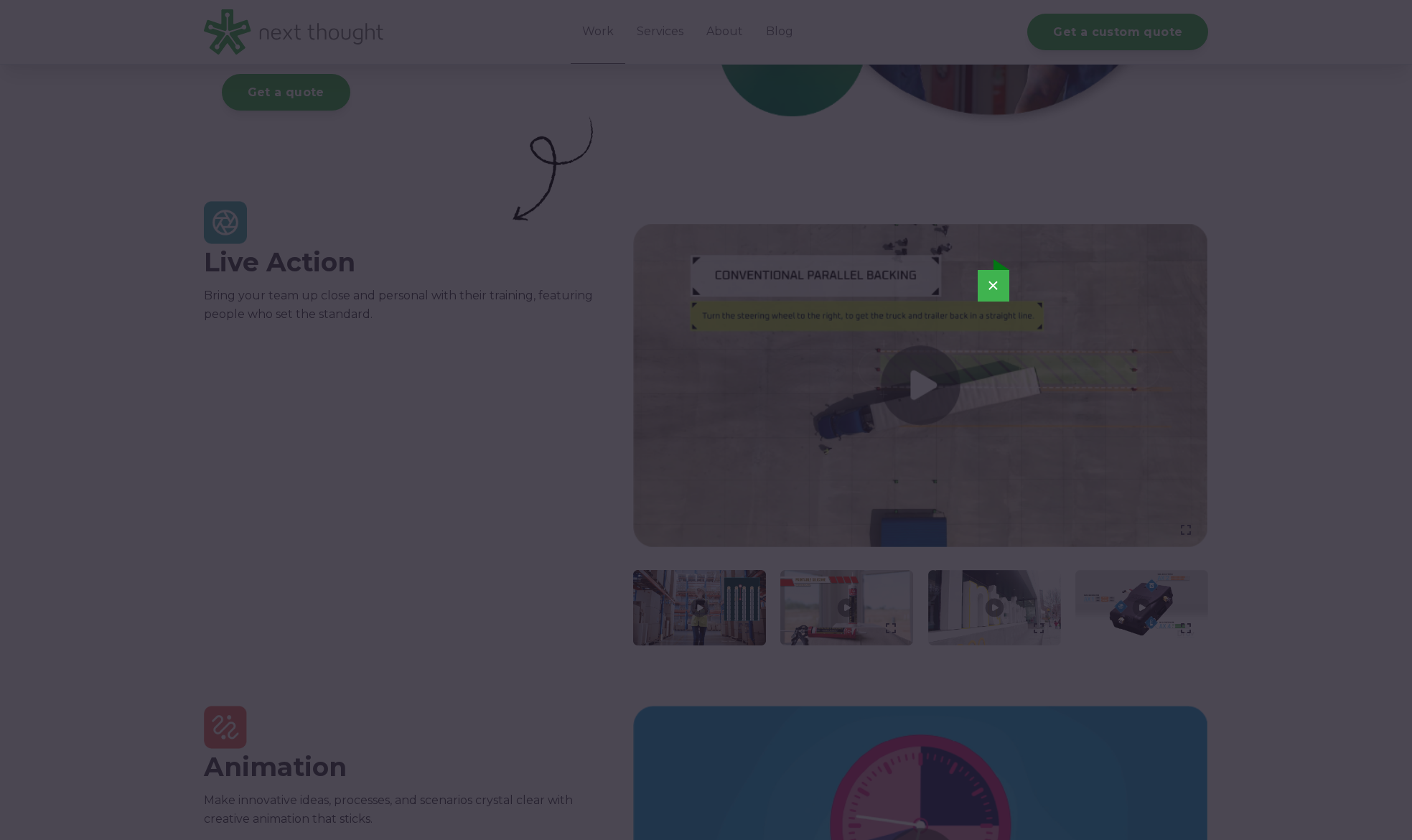
click at [995, 288] on button "×" at bounding box center [994, 286] width 32 height 32
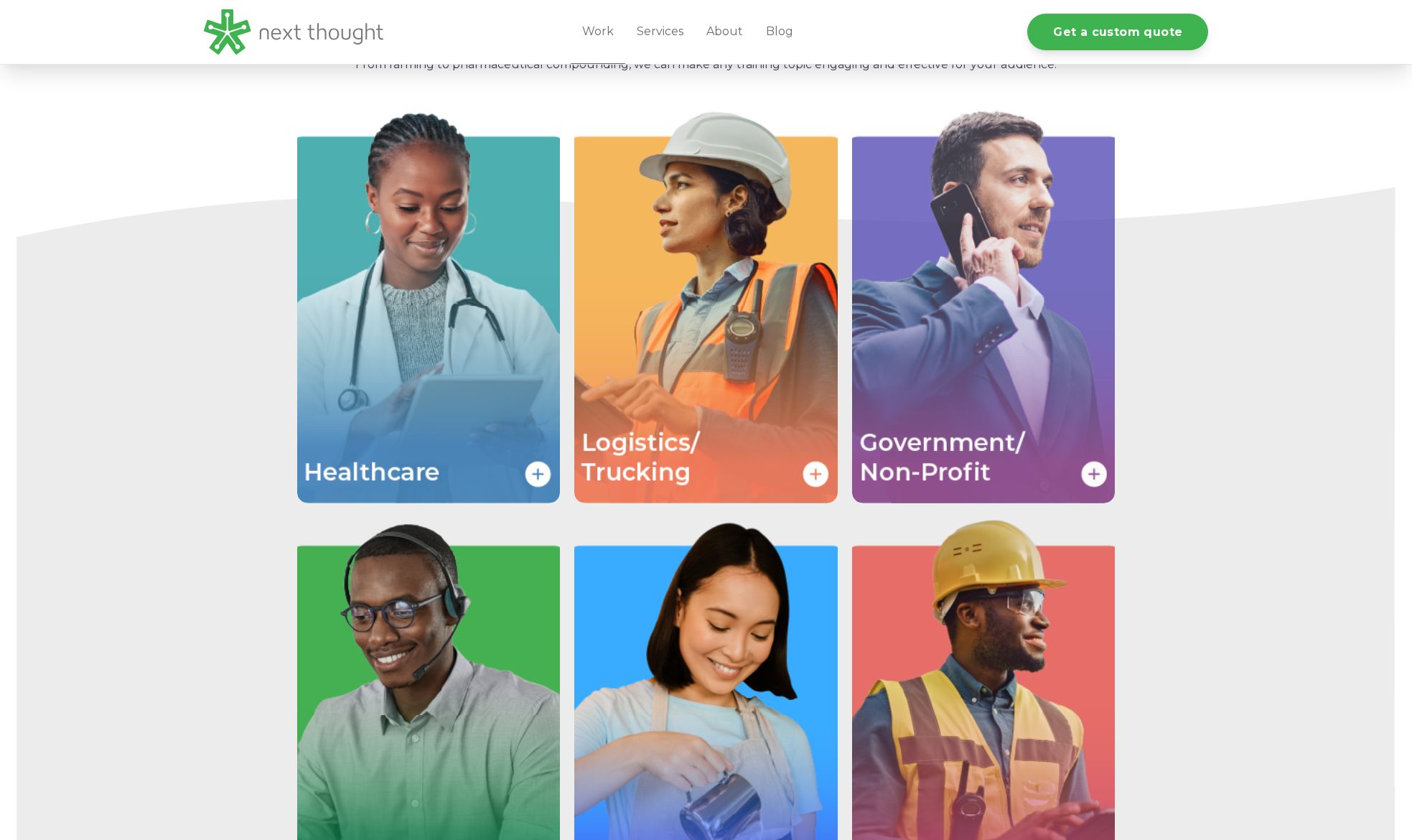
scroll to position [2191, 0]
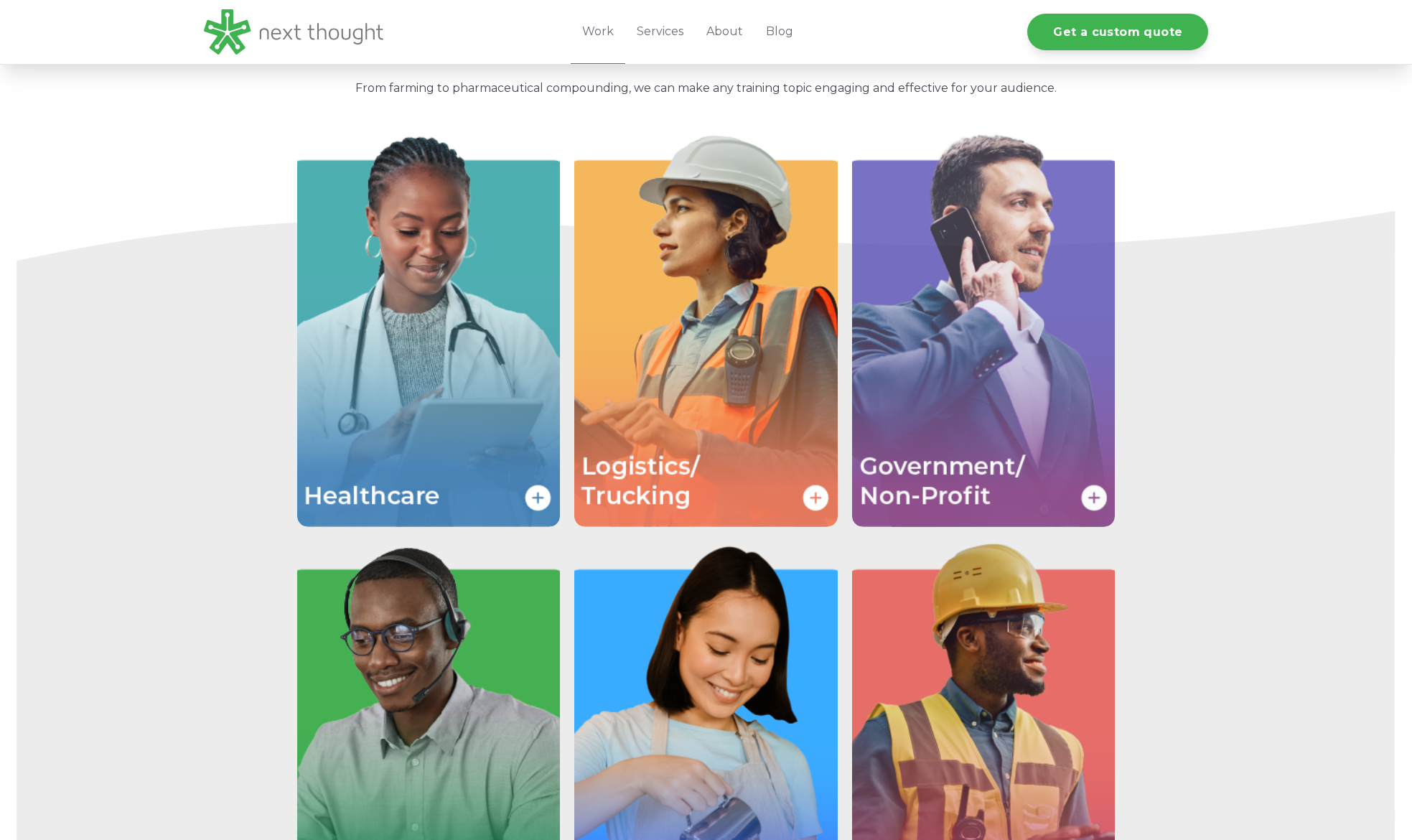
click at [997, 396] on img "Image grid with {{ image_count }} images." at bounding box center [984, 329] width 263 height 394
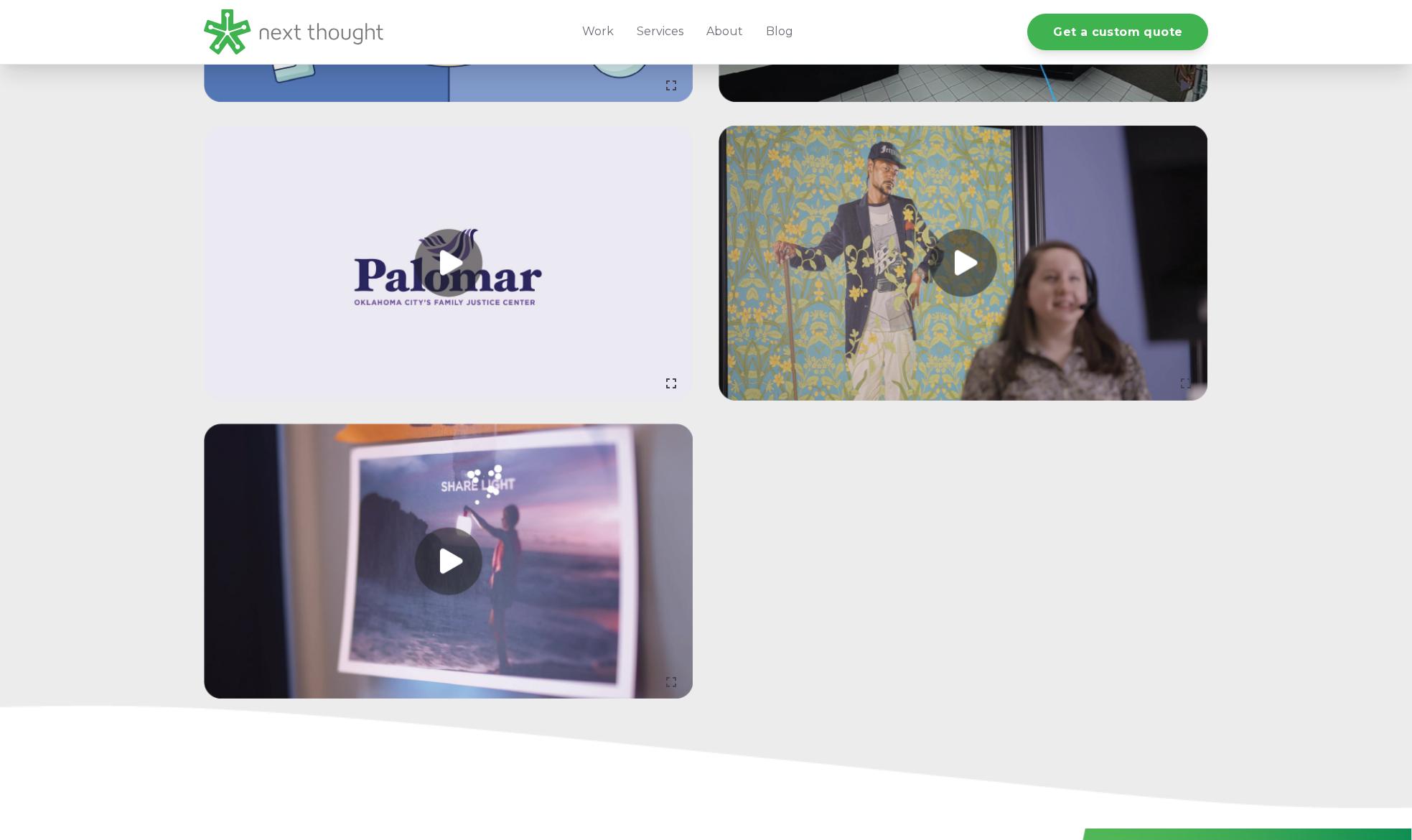
scroll to position [2301, 0]
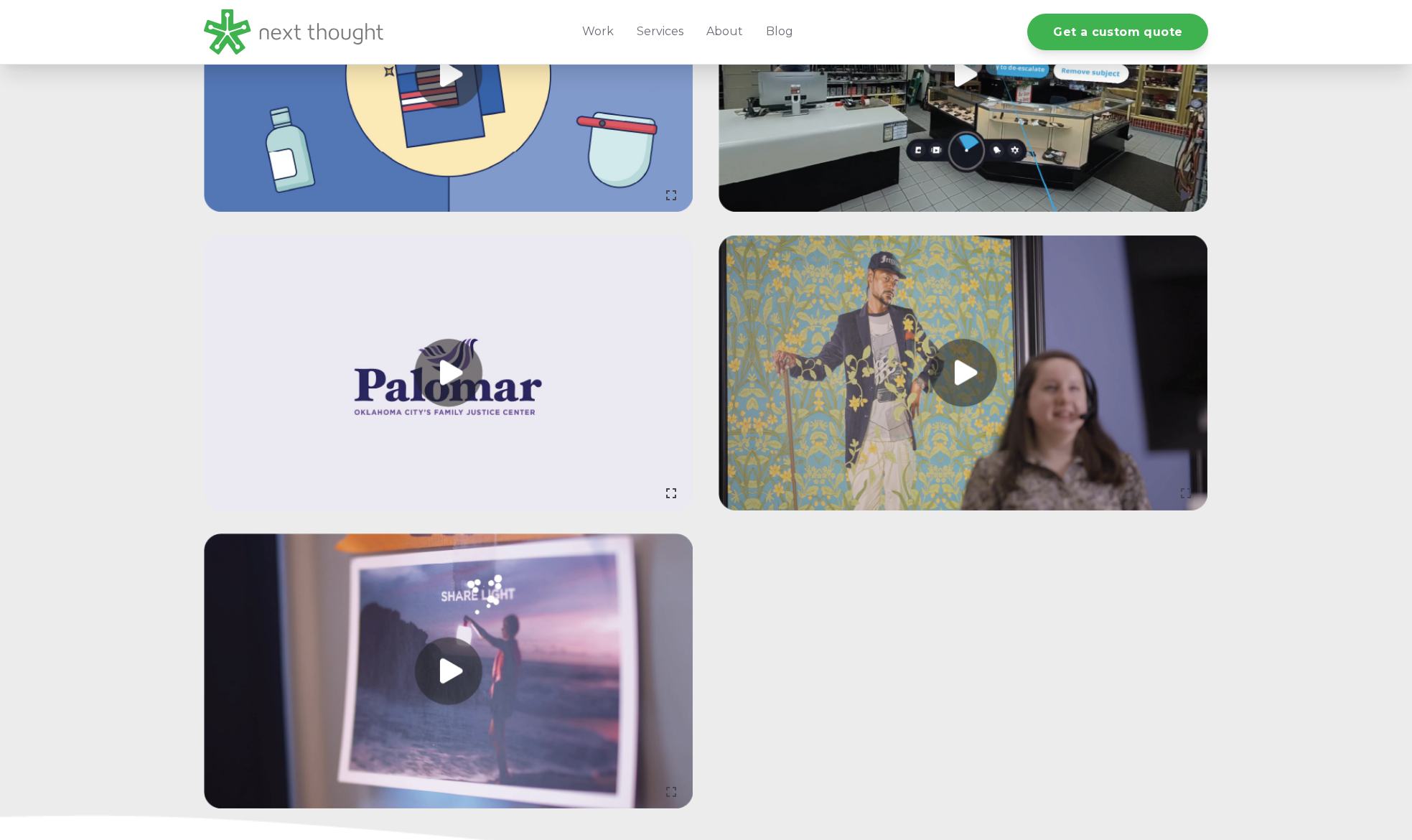
click at [974, 379] on link at bounding box center [963, 373] width 489 height 275
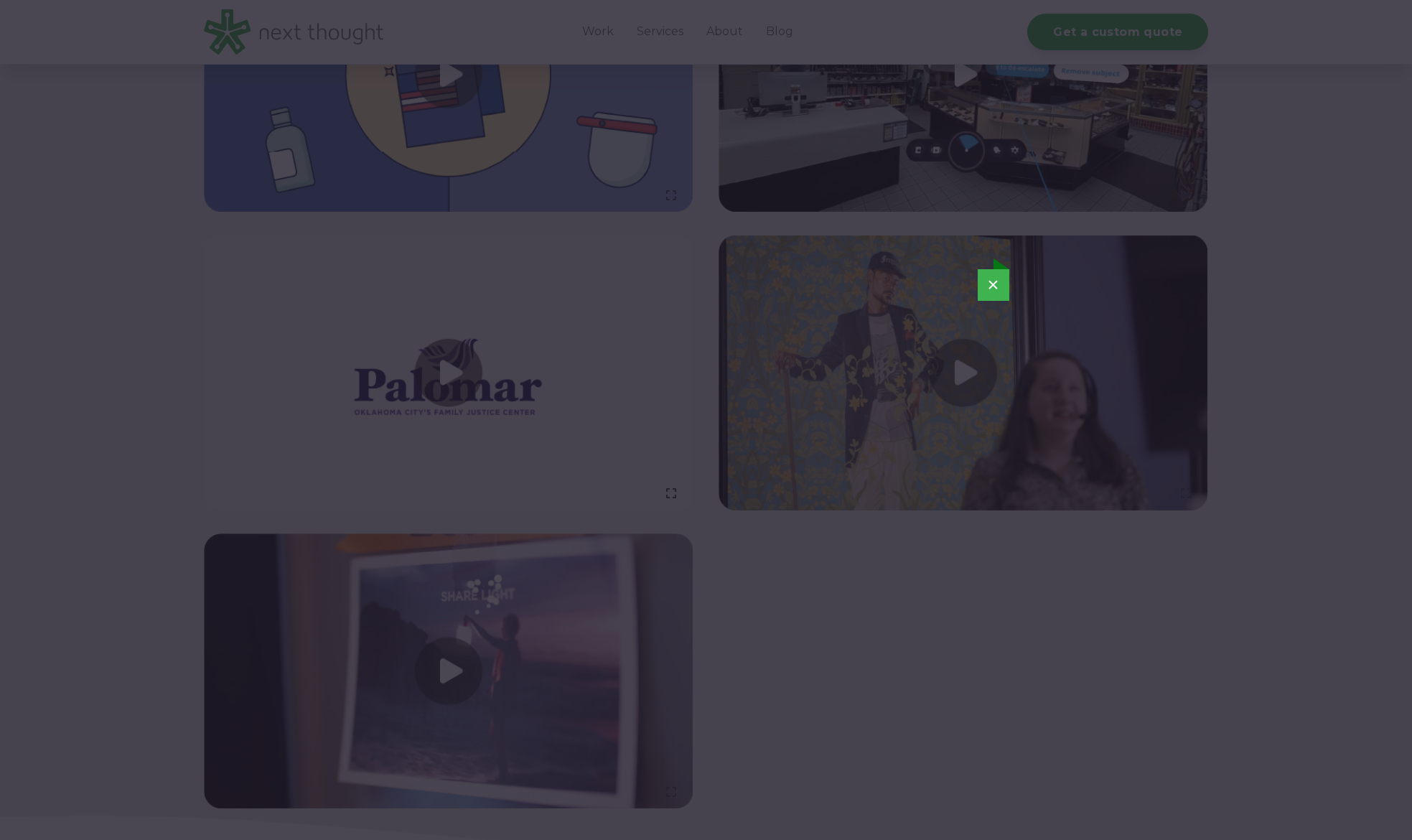
click at [996, 288] on button "×" at bounding box center [994, 285] width 32 height 32
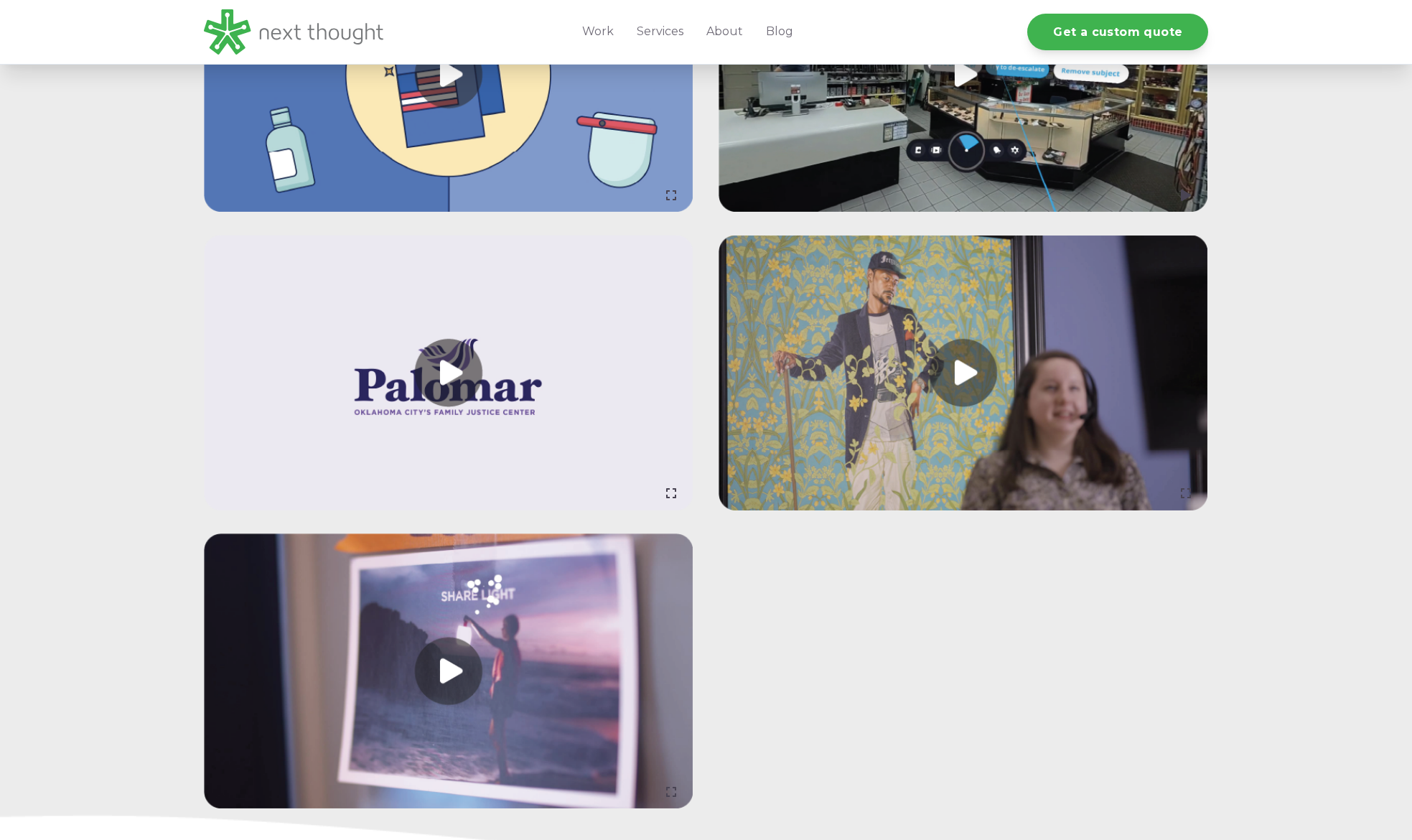
click at [449, 675] on link at bounding box center [449, 671] width 489 height 275
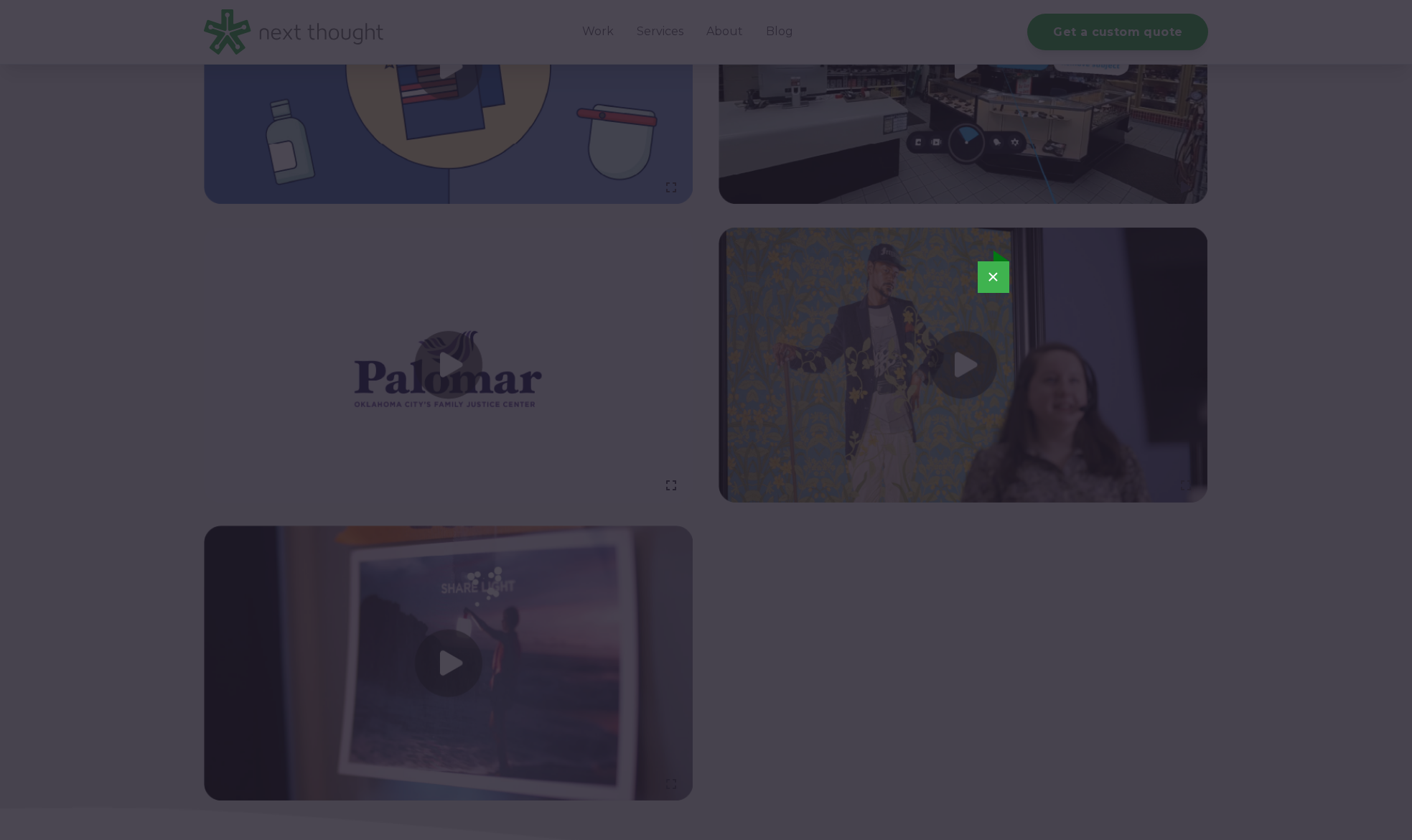
scroll to position [2309, 0]
click at [994, 277] on button "×" at bounding box center [994, 276] width 32 height 32
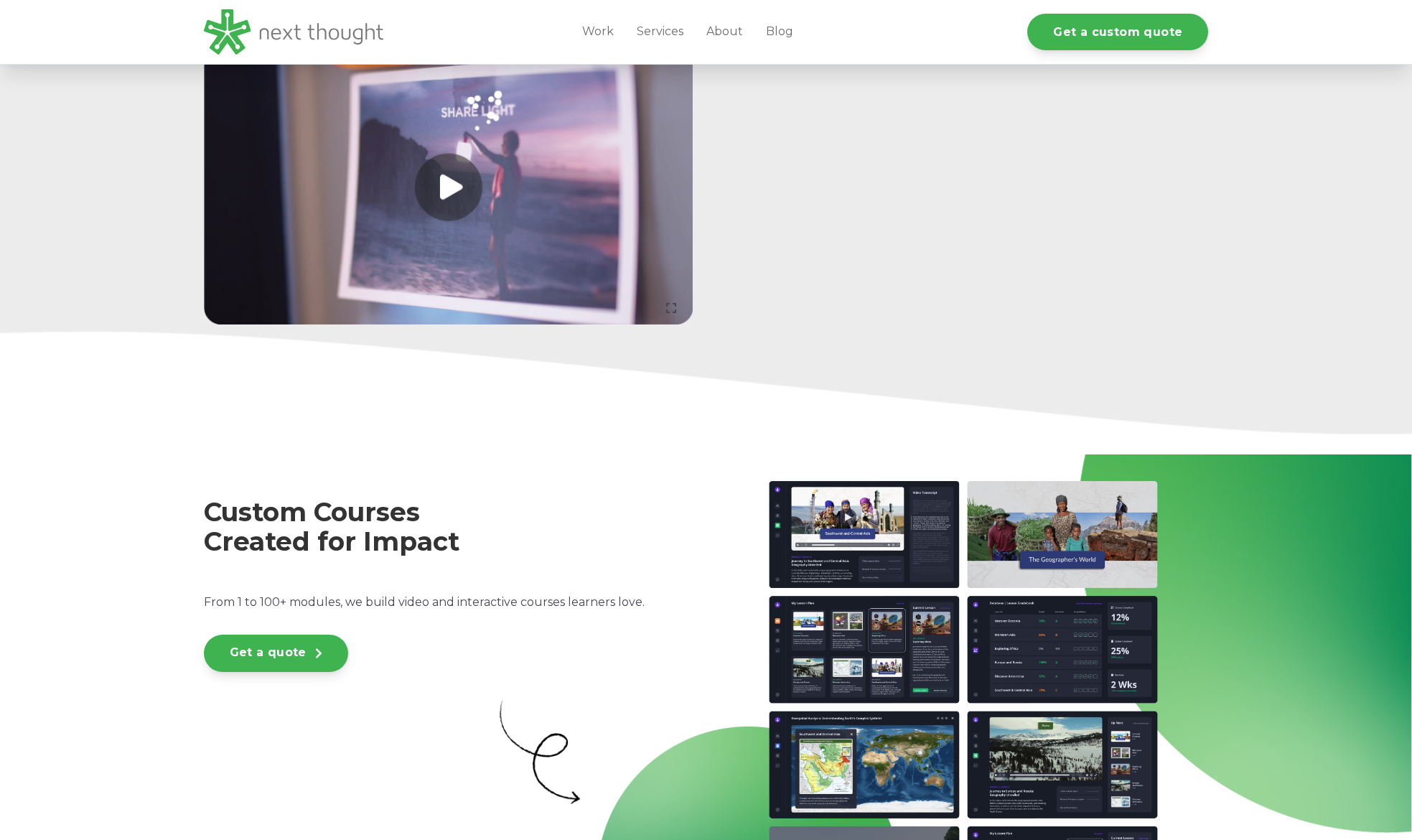
scroll to position [3033, 0]
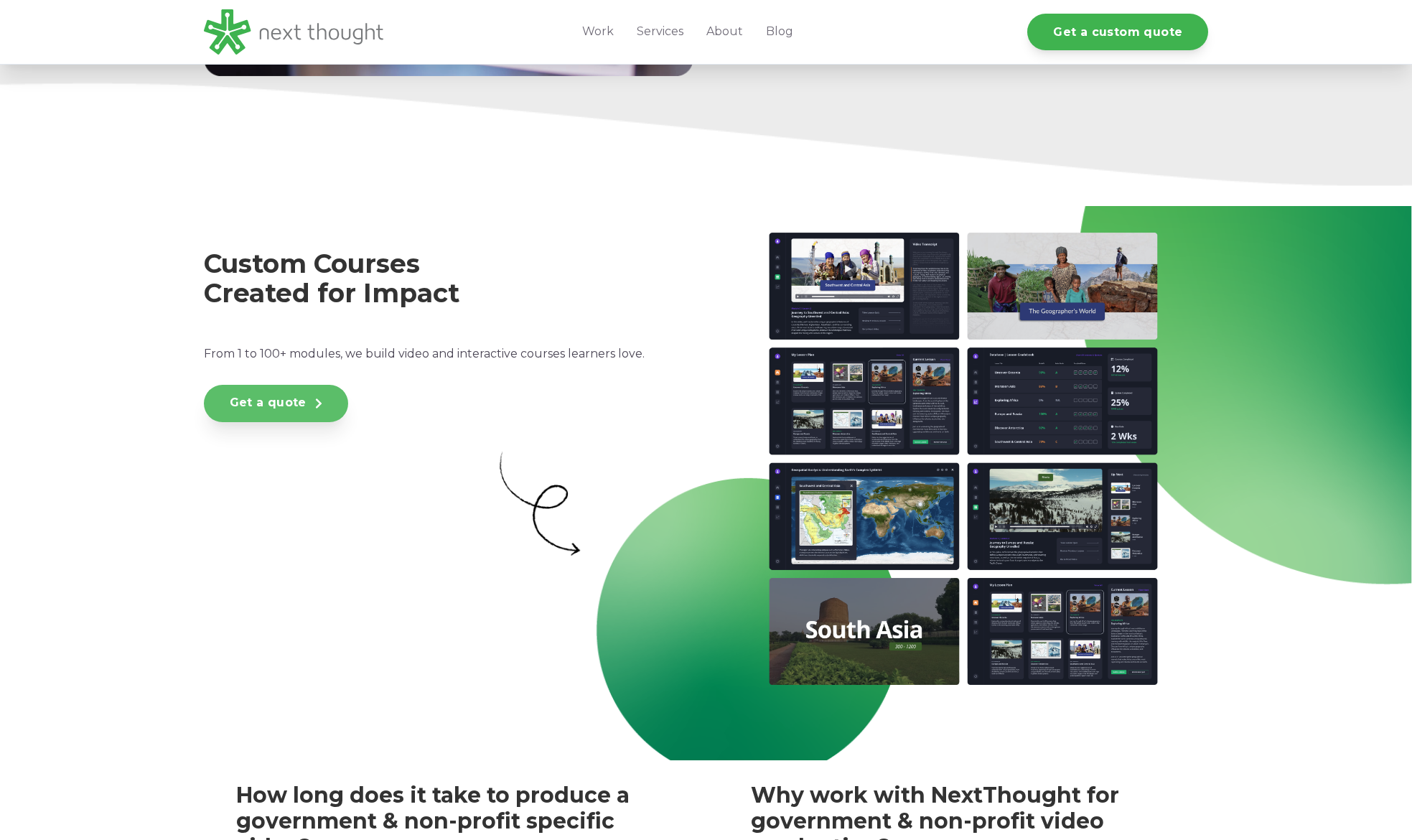
click at [255, 406] on link "Get a quote" at bounding box center [276, 403] width 145 height 38
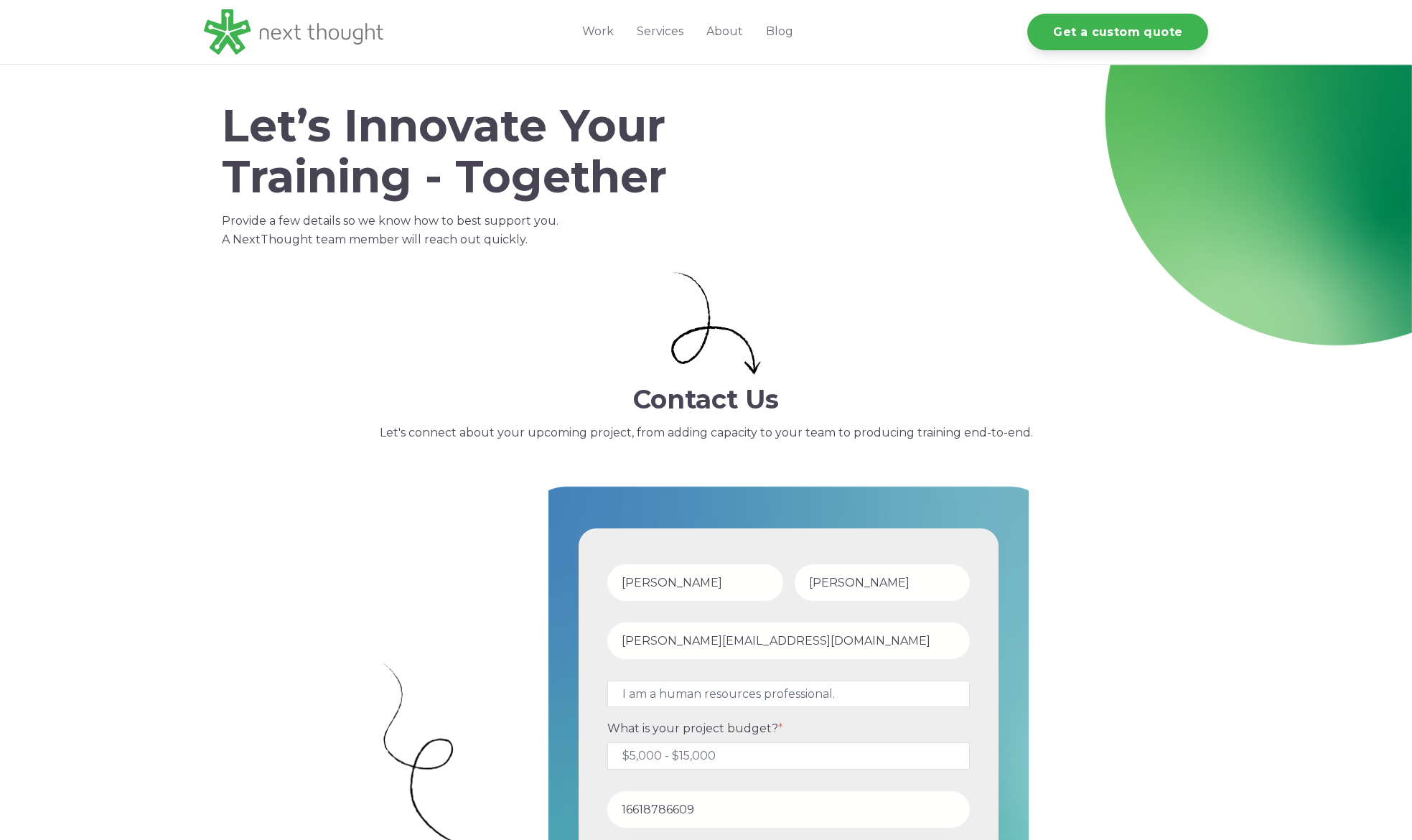
select select "persona_5"
select select "$5,000 - $15,000"
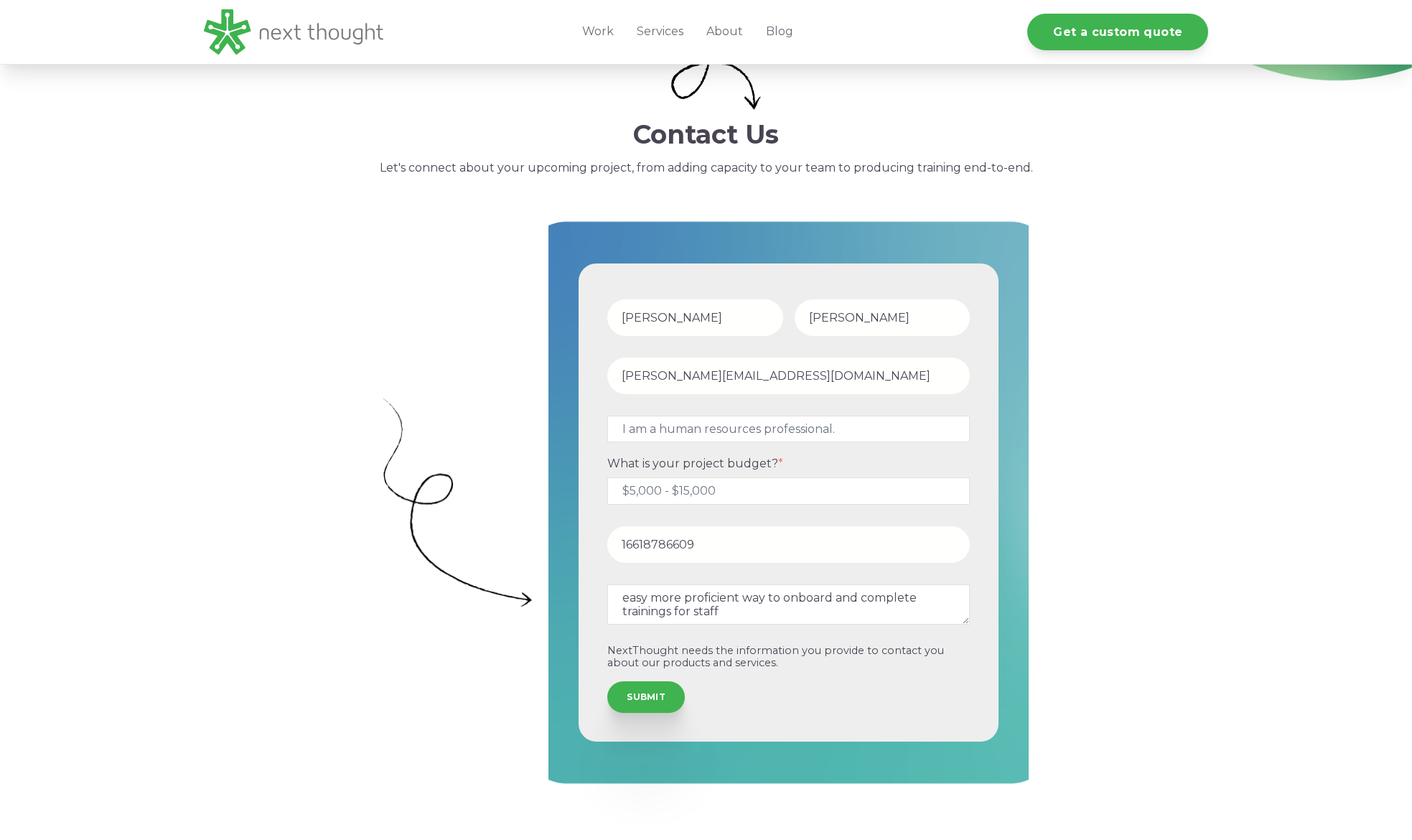
scroll to position [308, 0]
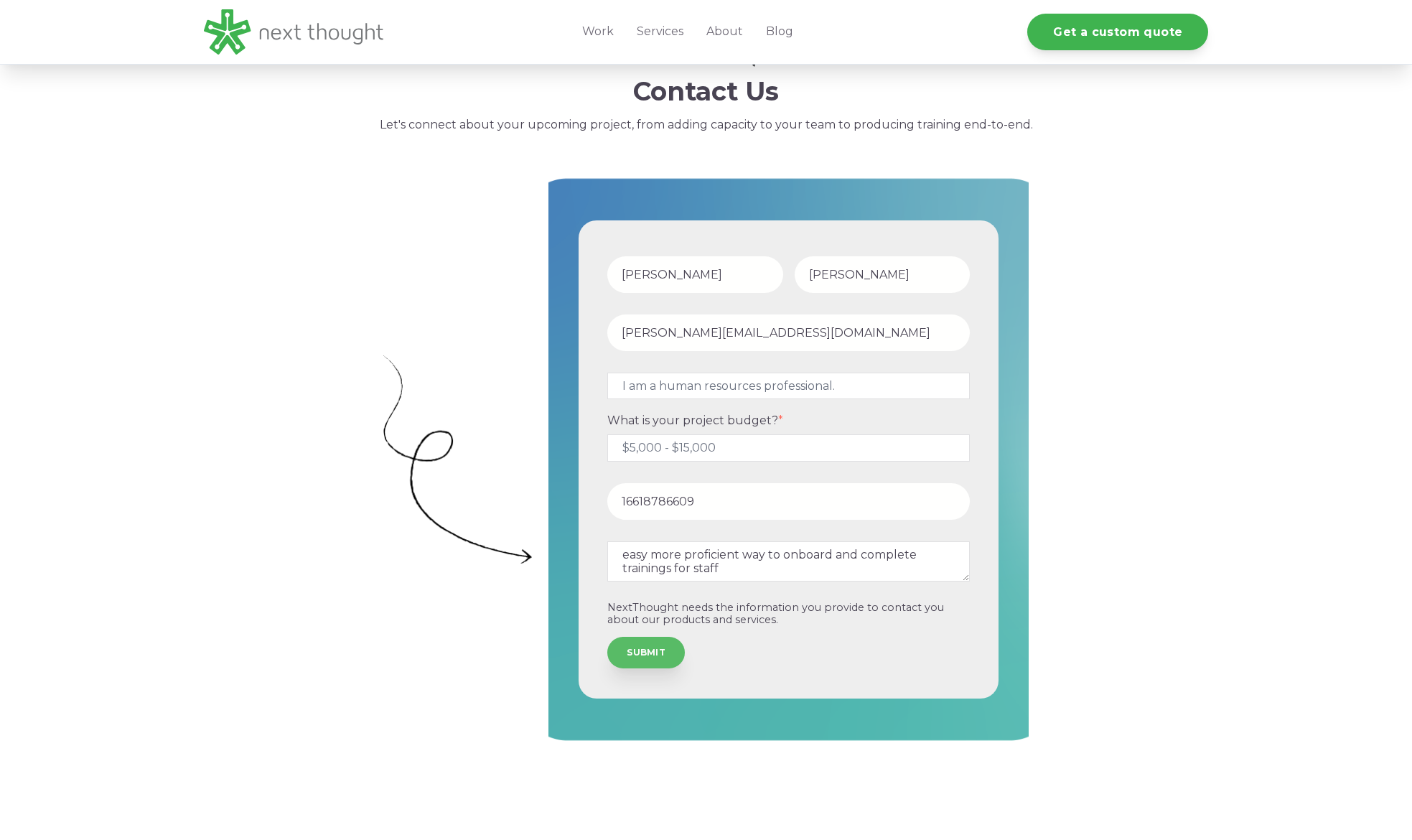
click at [652, 658] on input "SUBMIT" at bounding box center [646, 653] width 78 height 32
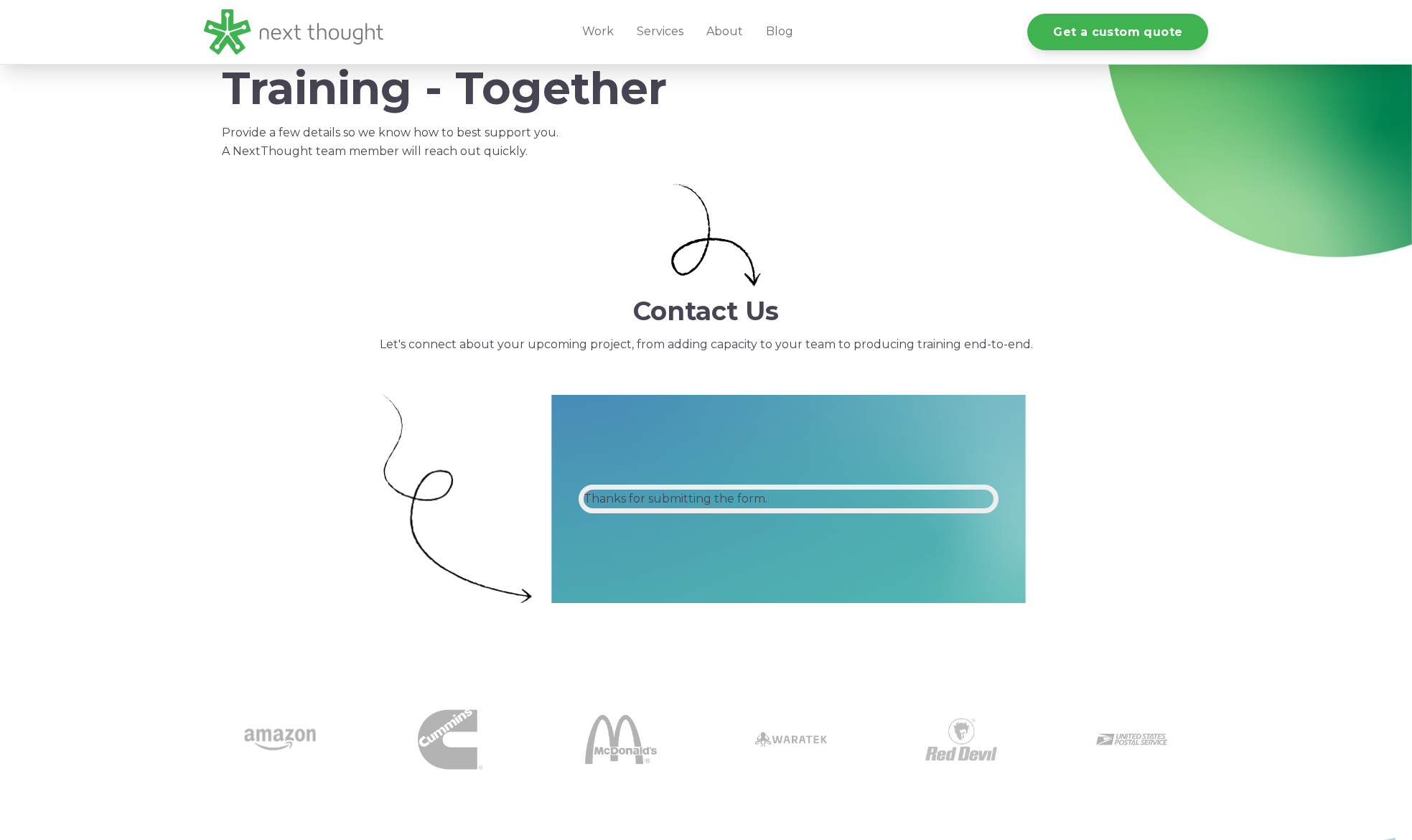
scroll to position [0, 0]
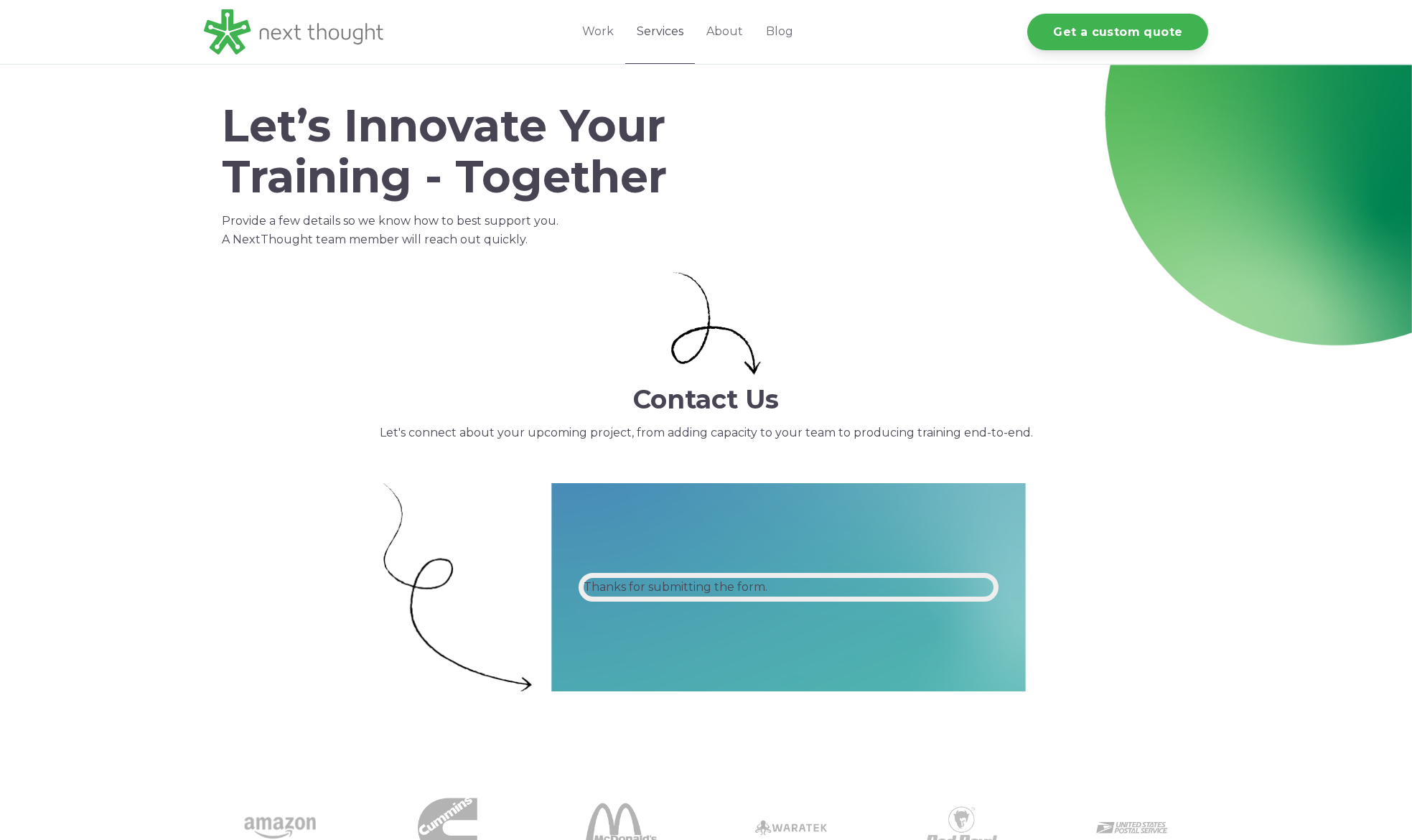
click at [674, 33] on link "Services" at bounding box center [660, 32] width 69 height 64
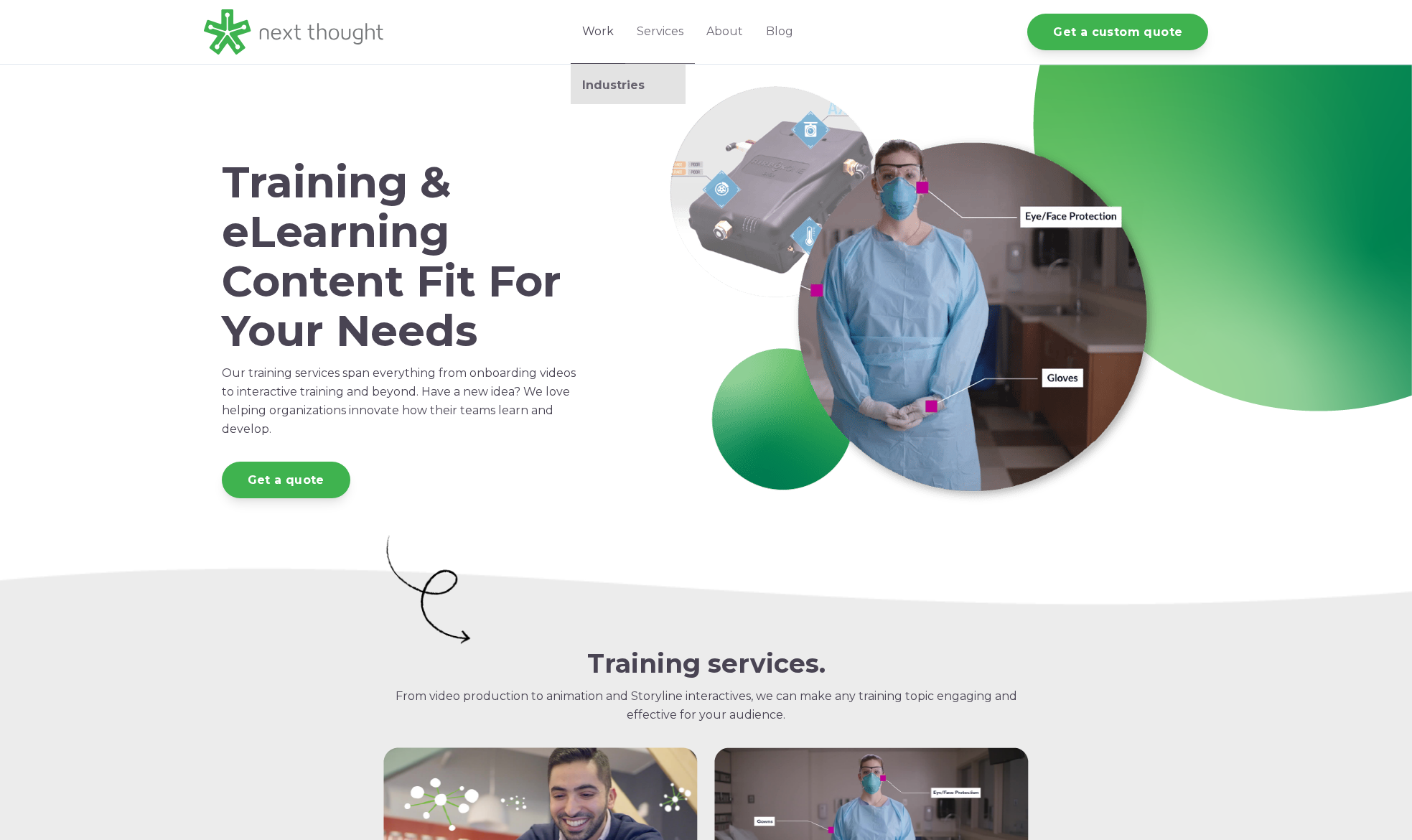
click at [596, 37] on link "Work" at bounding box center [598, 32] width 54 height 64
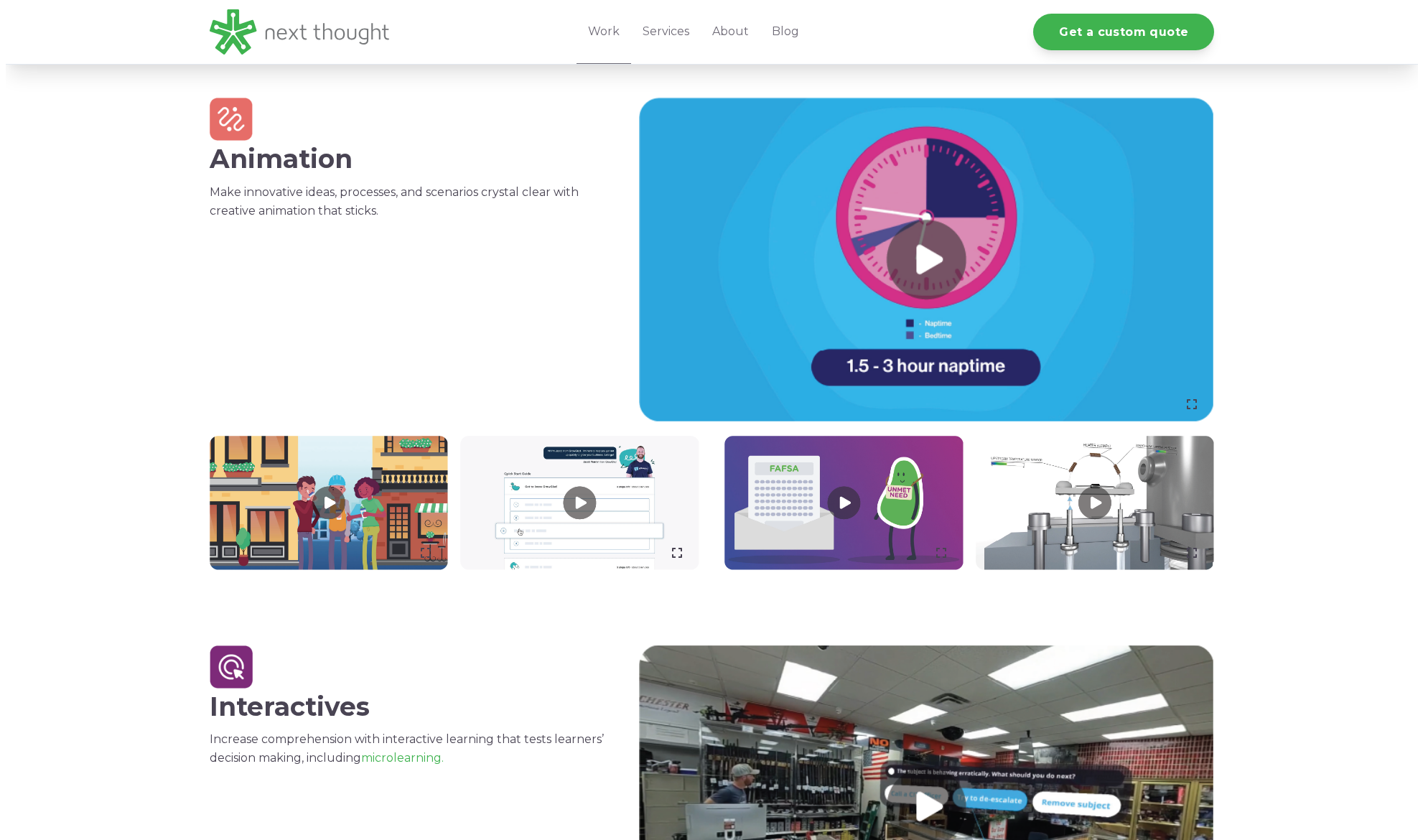
scroll to position [60, 0]
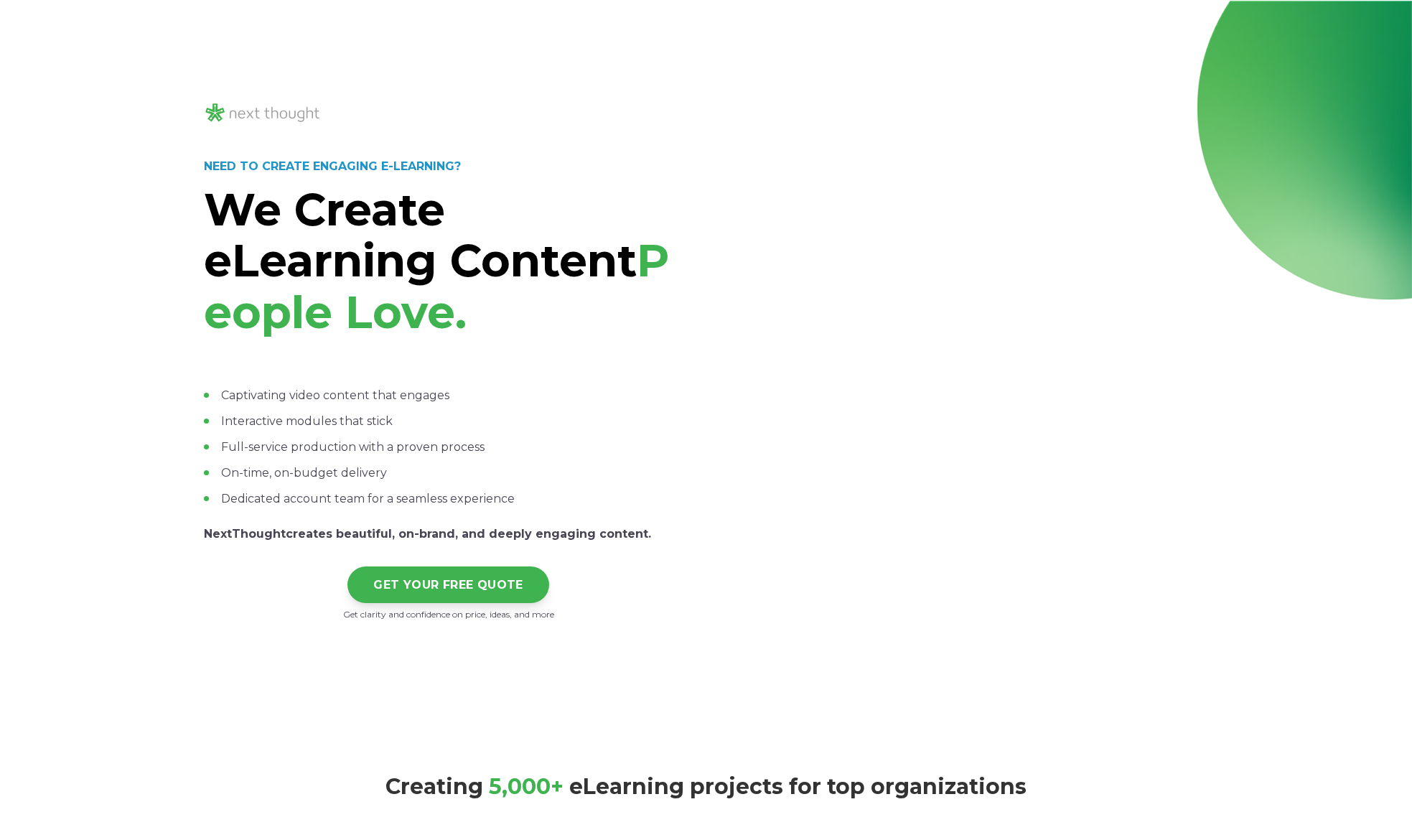
select select "persona_5"
select select "$5,000 - $15,000"
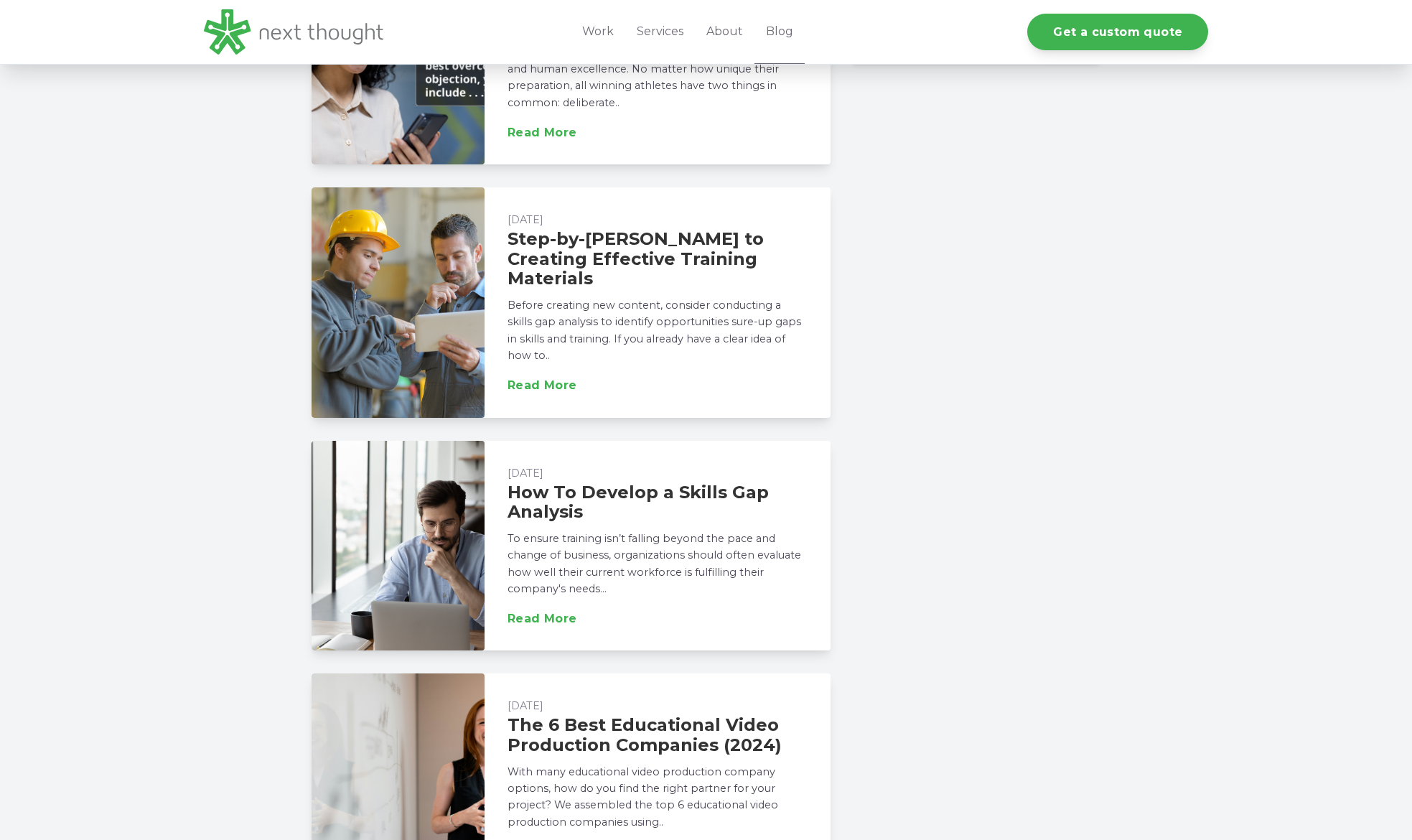
scroll to position [1480, 0]
click at [674, 264] on link "Step-by-[PERSON_NAME] to Creating Effective Training Materials" at bounding box center [635, 258] width 256 height 60
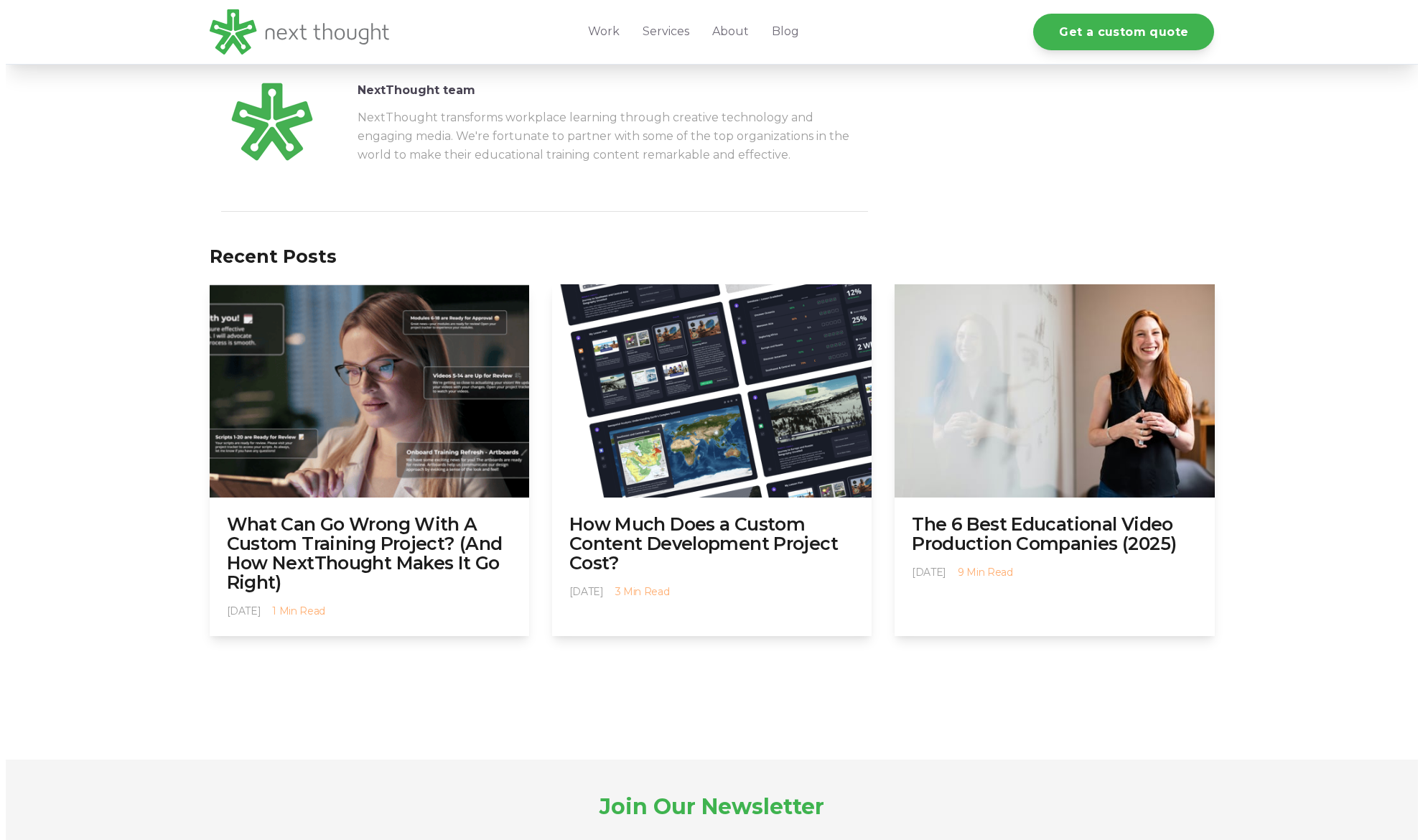
scroll to position [4390, 0]
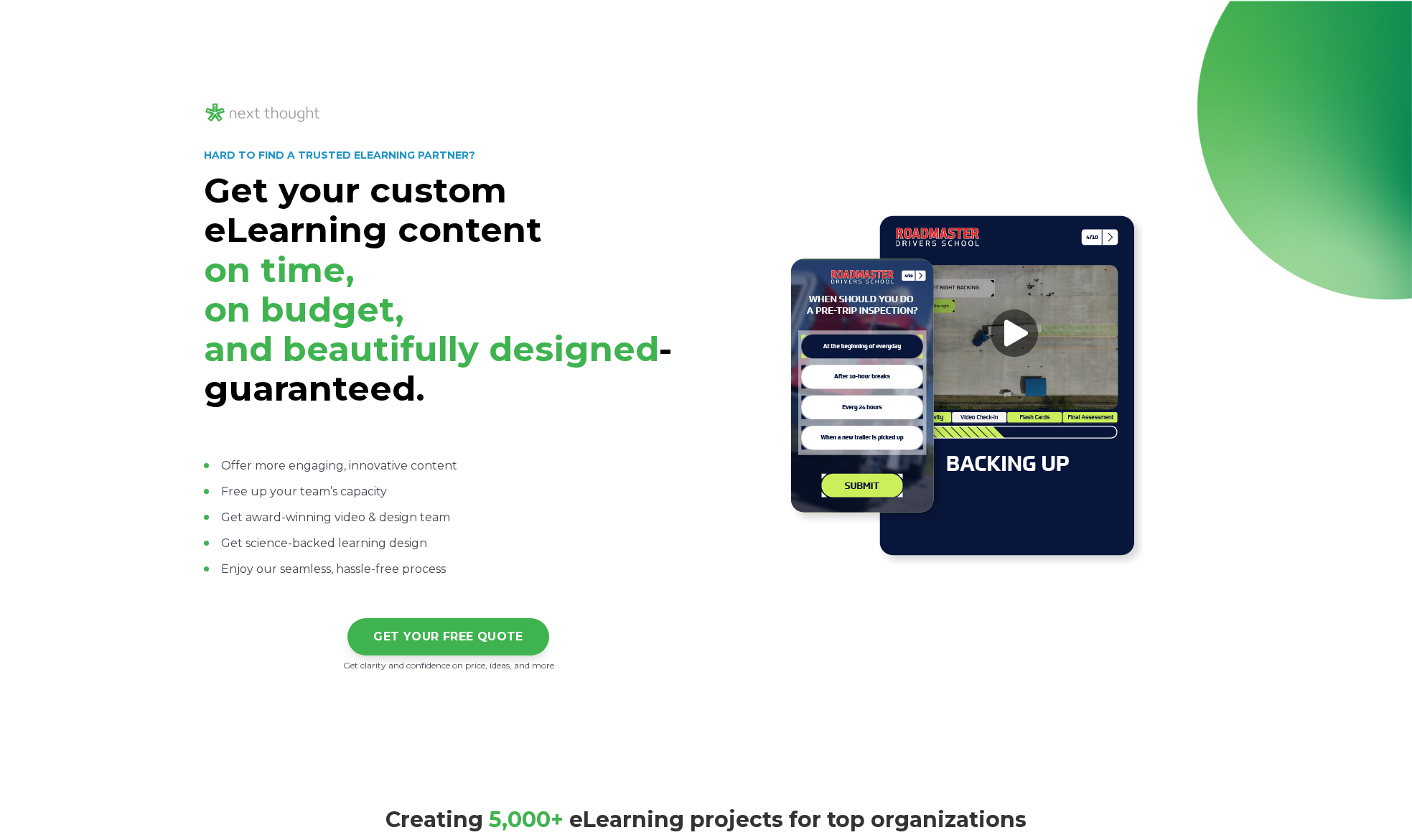
select select "persona_5"
select select "$5,000 - $15,000"
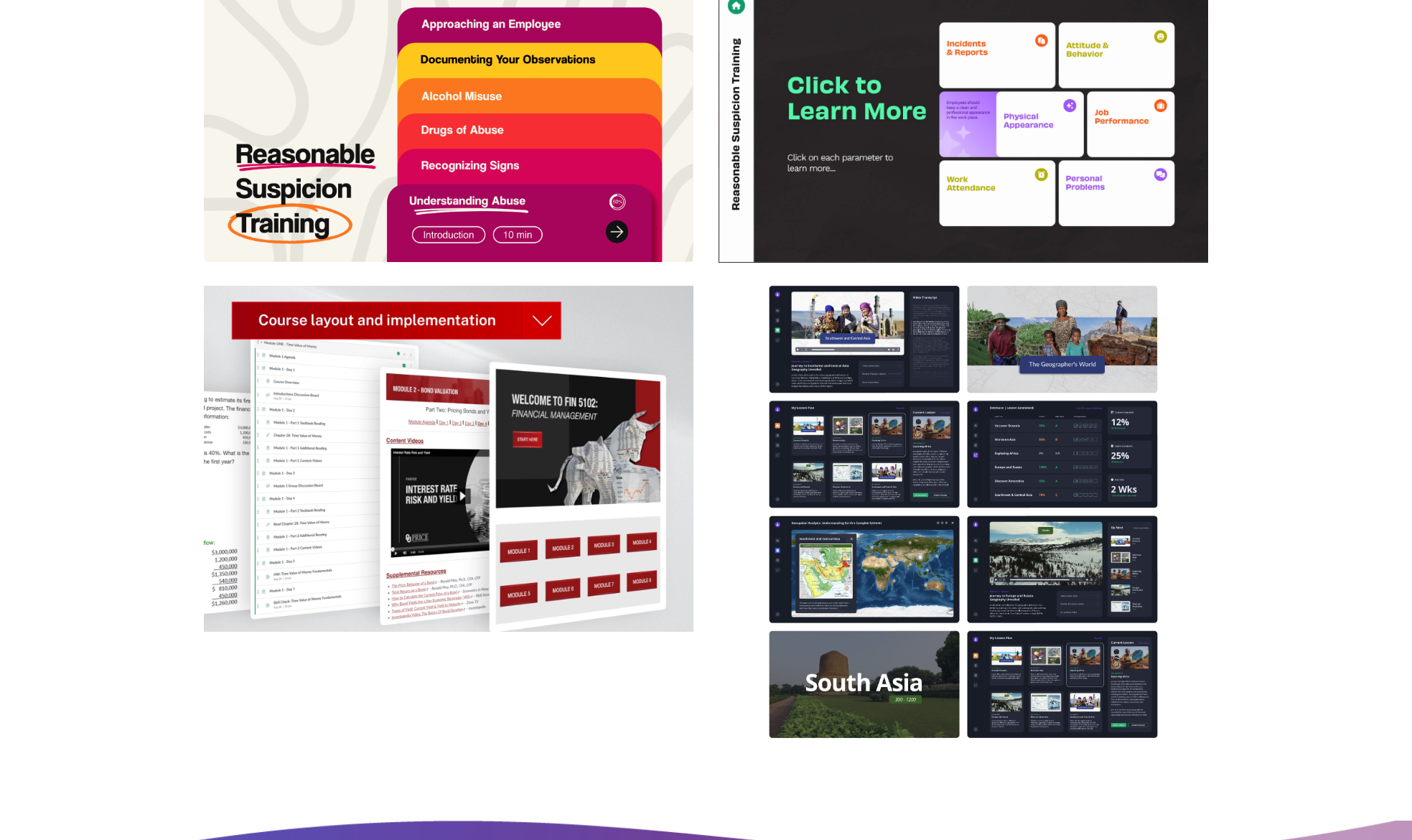
scroll to position [4210, 0]
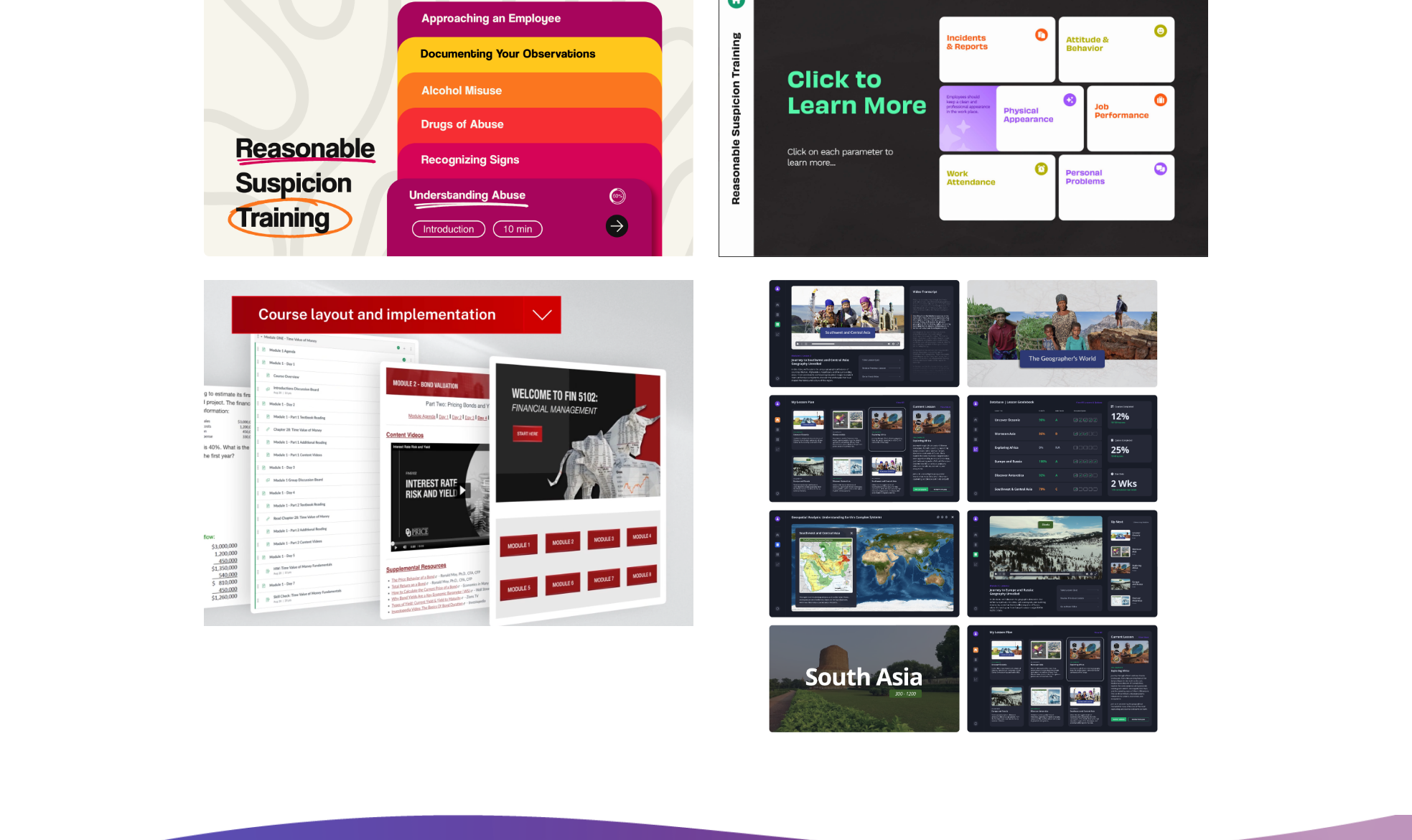
click at [334, 105] on img at bounding box center [449, 118] width 489 height 275
click at [610, 229] on img at bounding box center [449, 118] width 489 height 275
click at [618, 225] on img at bounding box center [449, 118] width 489 height 275
drag, startPoint x: 570, startPoint y: 193, endPoint x: 540, endPoint y: 158, distance: 46.1
click at [570, 193] on img at bounding box center [449, 118] width 489 height 275
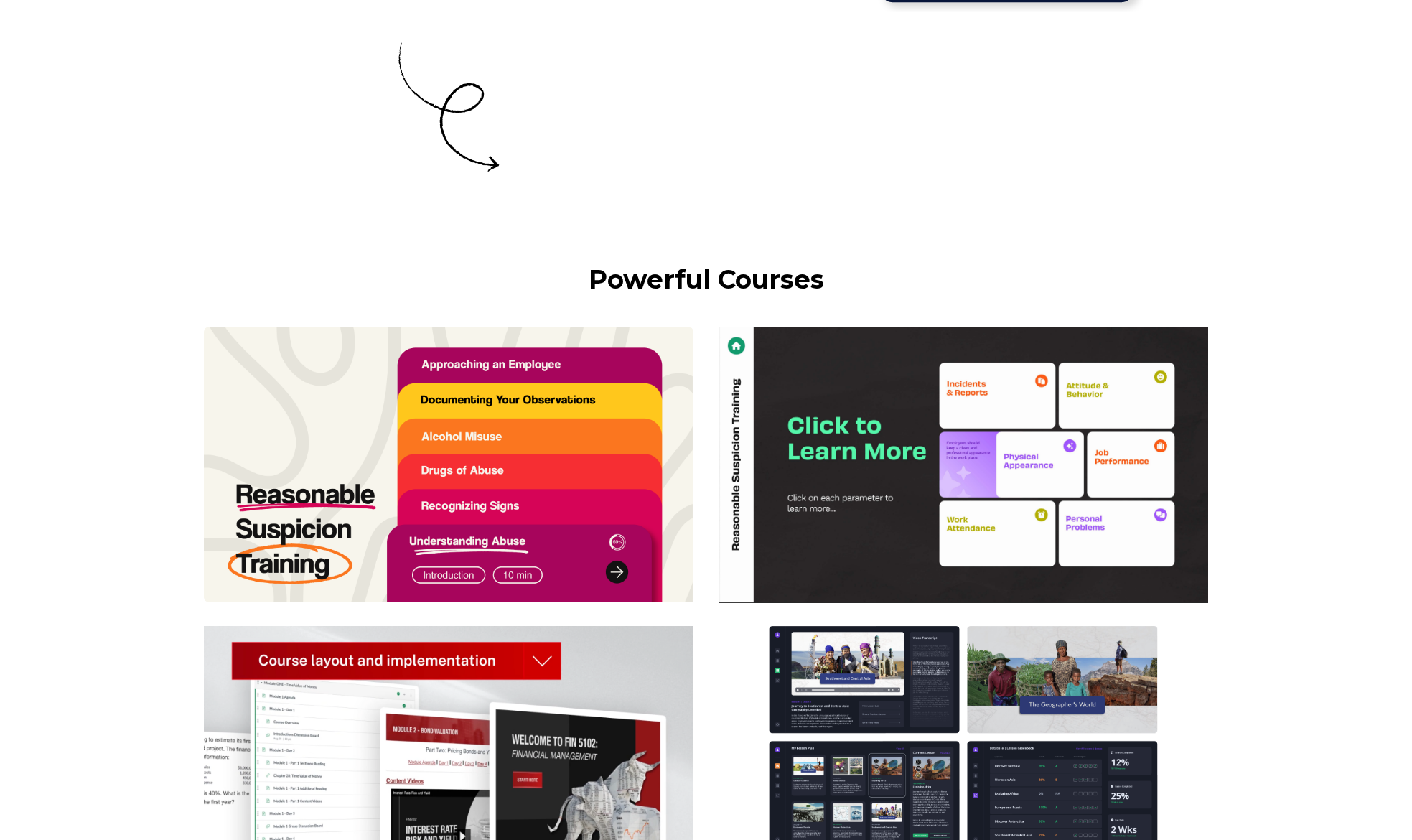
scroll to position [3865, 0]
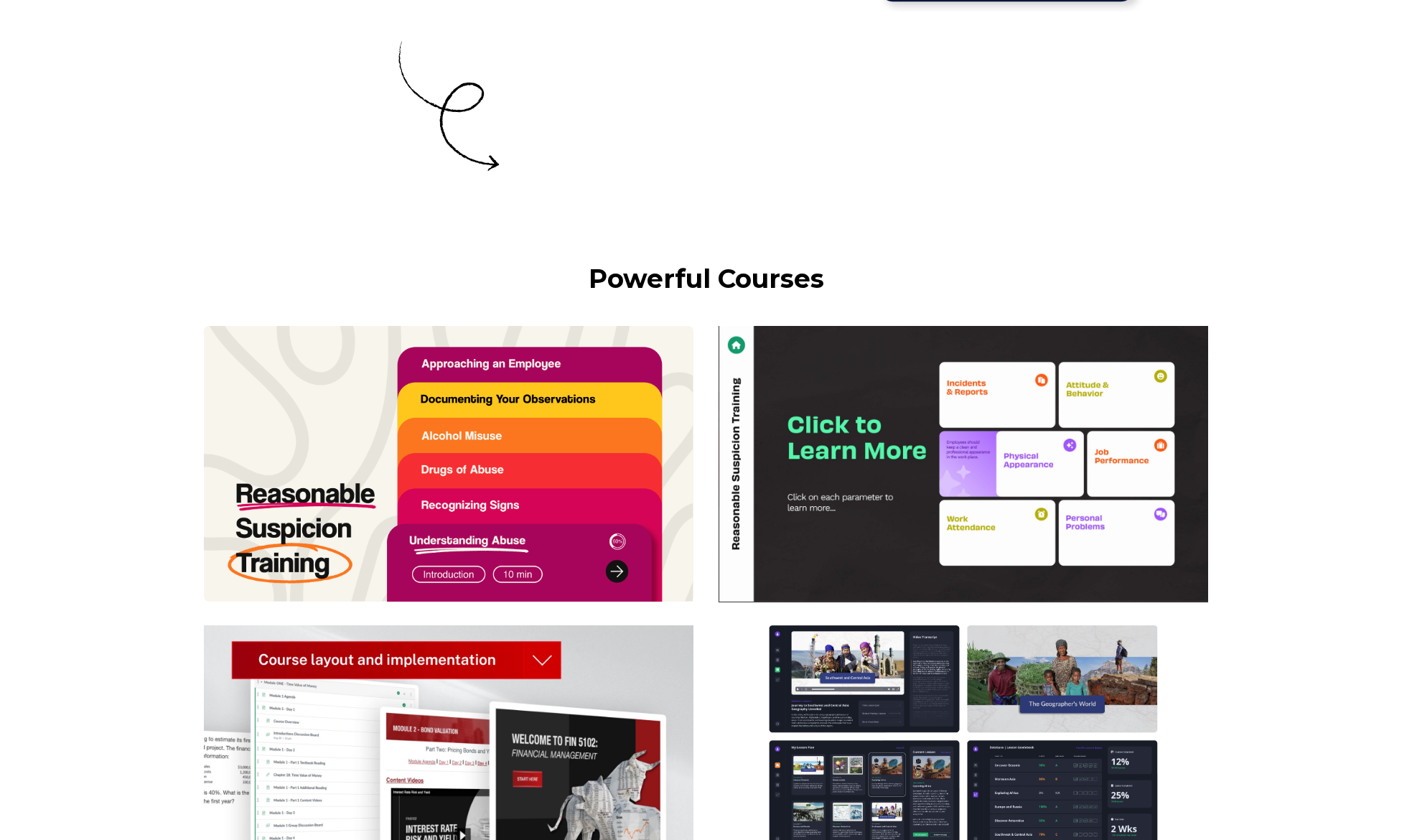
click at [841, 445] on img at bounding box center [963, 464] width 489 height 276
click at [998, 537] on img at bounding box center [963, 464] width 489 height 276
click at [834, 501] on img at bounding box center [963, 464] width 489 height 276
click at [993, 548] on img at bounding box center [963, 464] width 489 height 276
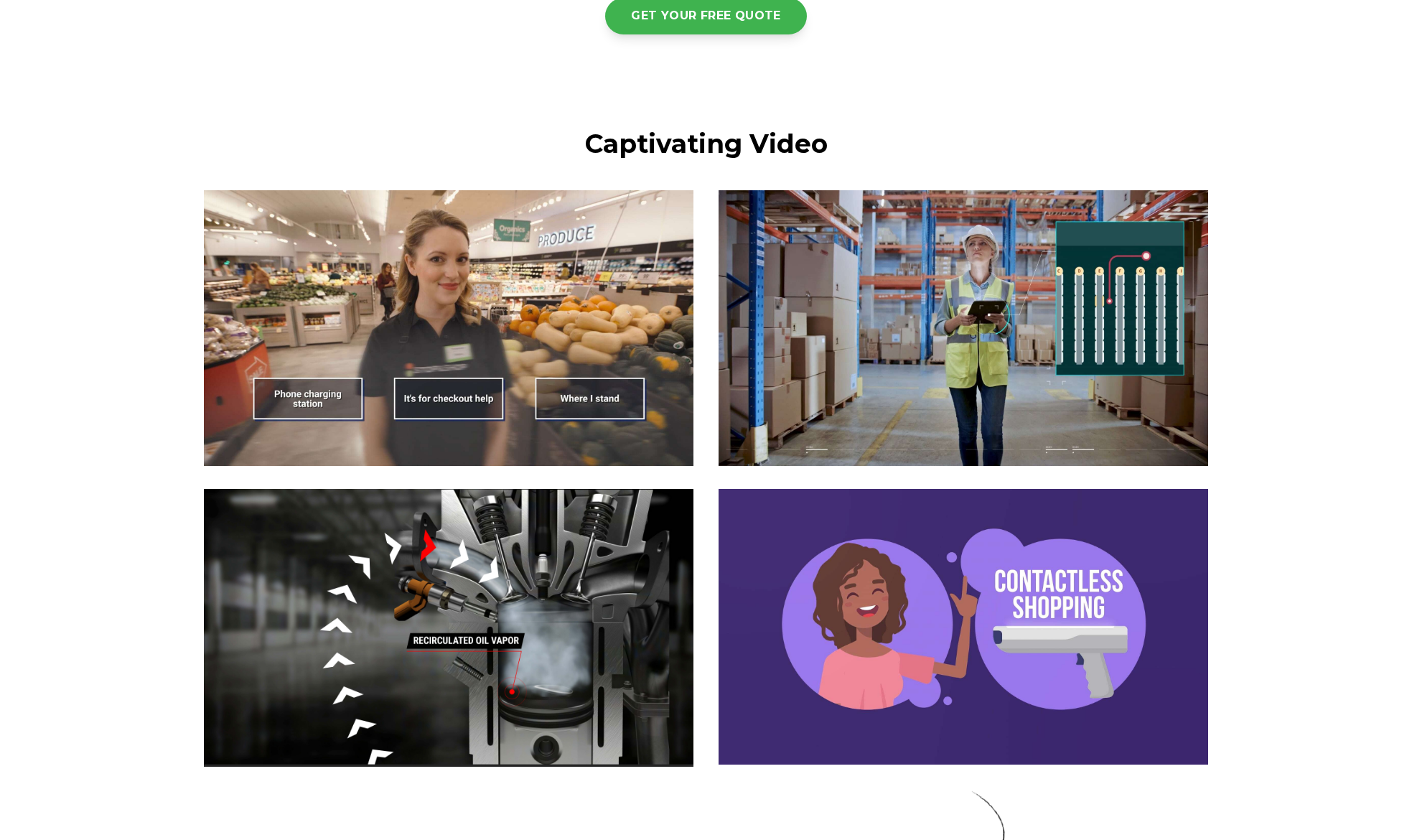
scroll to position [1474, 0]
